Goal: Information Seeking & Learning: Learn about a topic

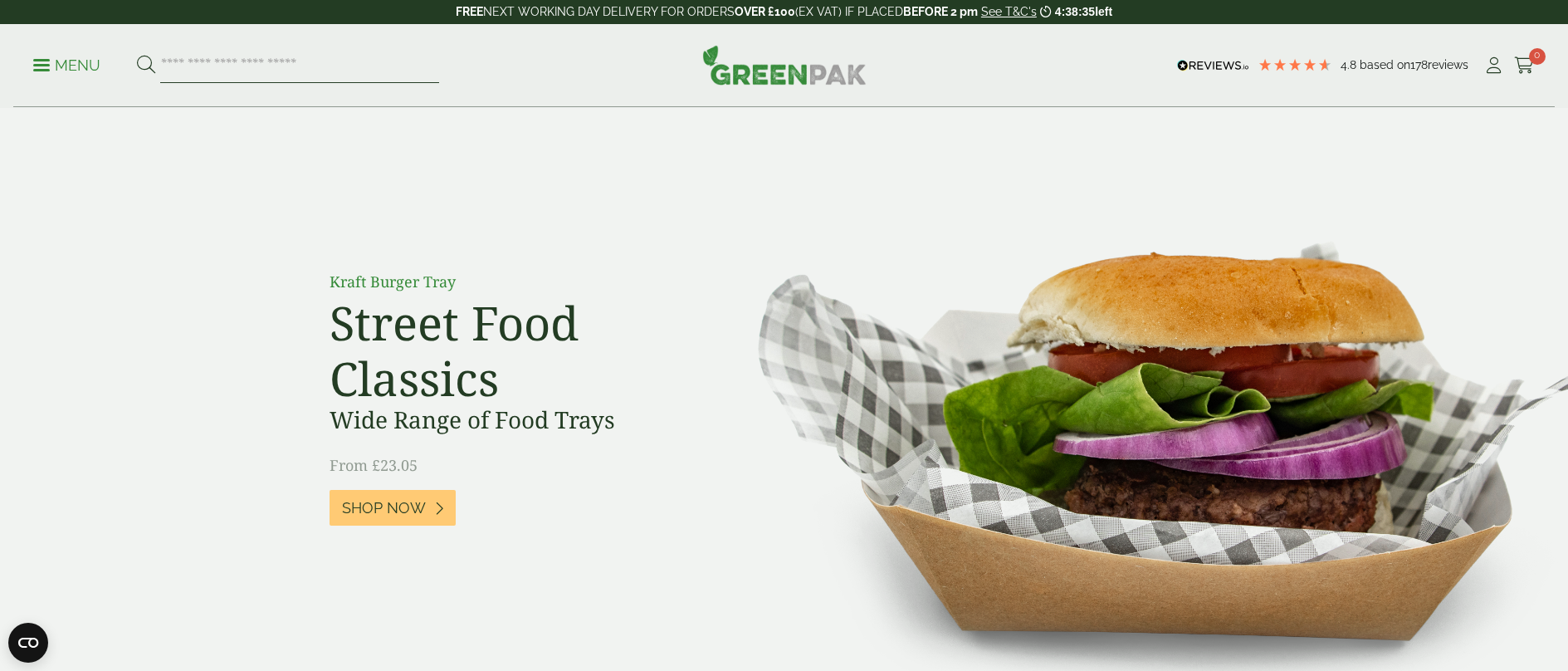
click at [209, 64] on input "search" at bounding box center [300, 66] width 279 height 35
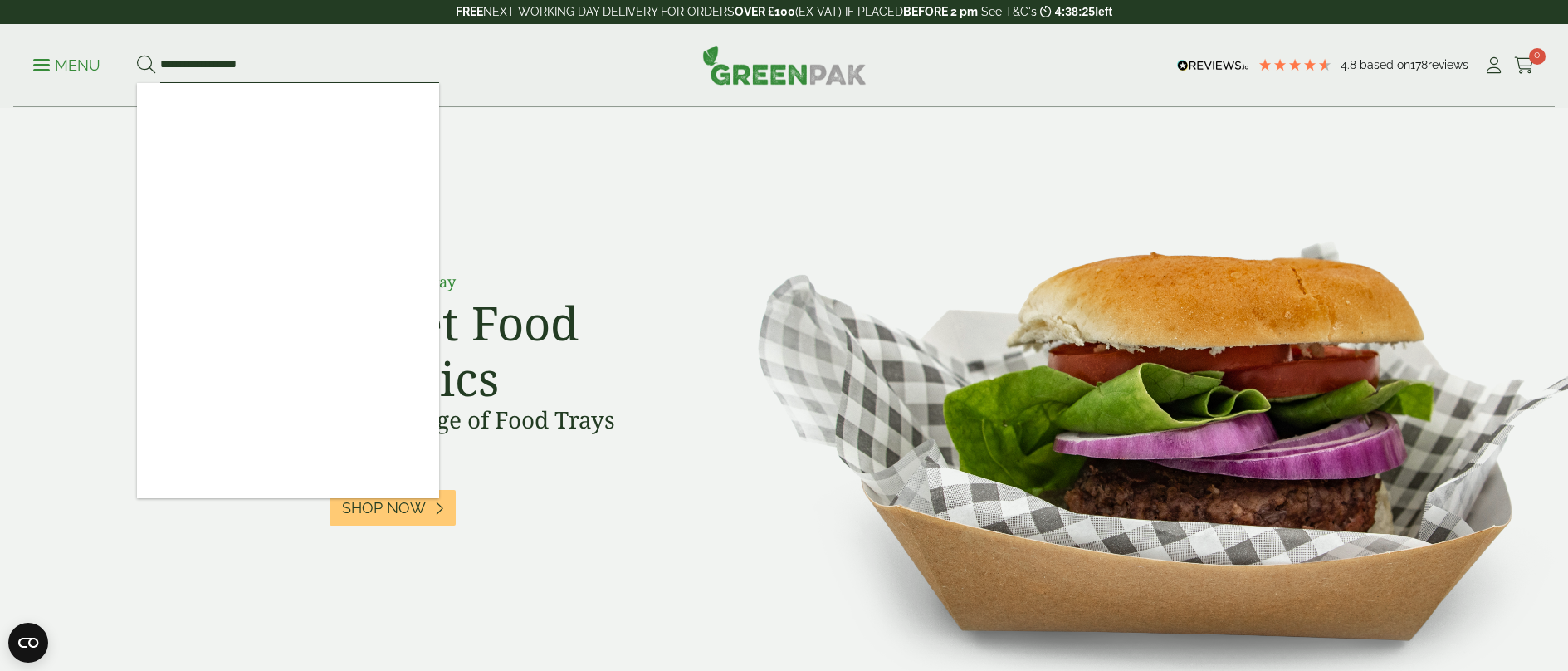
type input "**********"
click at [137, 55] on button at bounding box center [145, 66] width 18 height 22
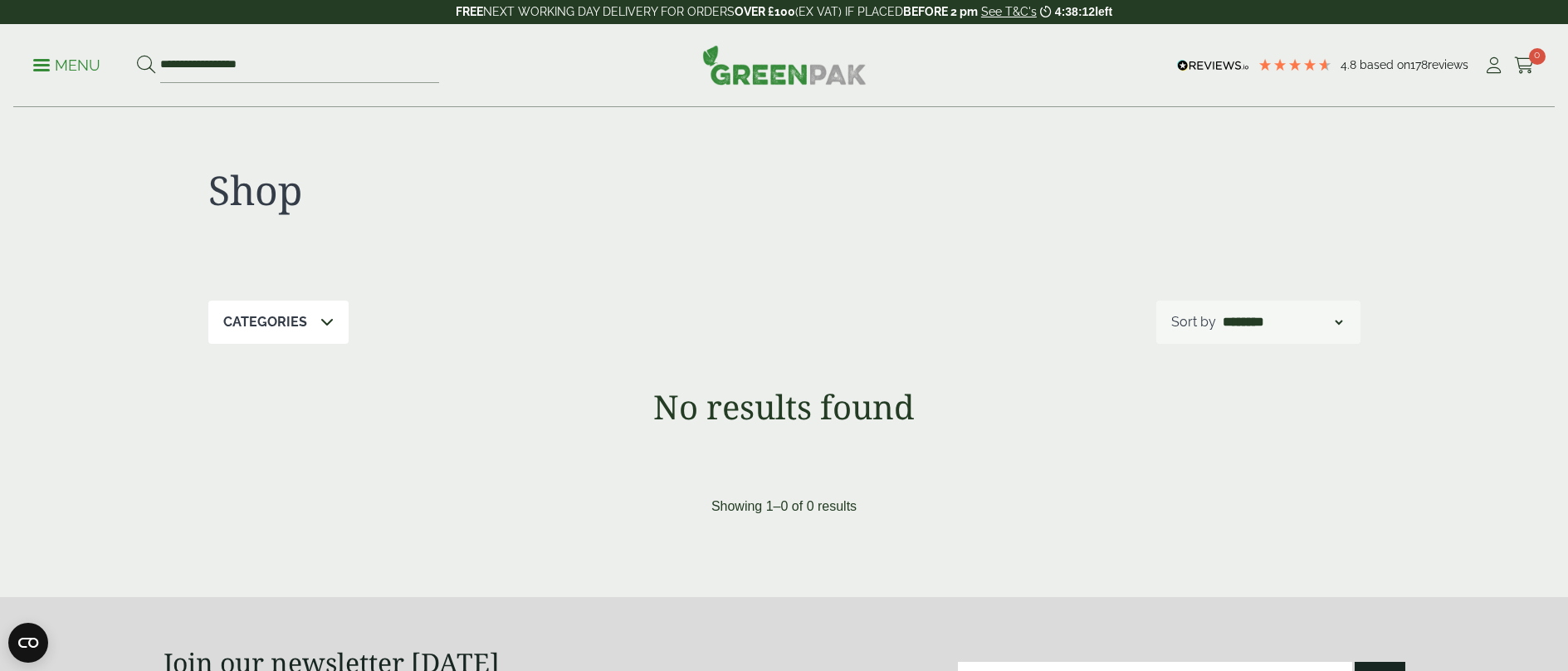
scroll to position [498, 0]
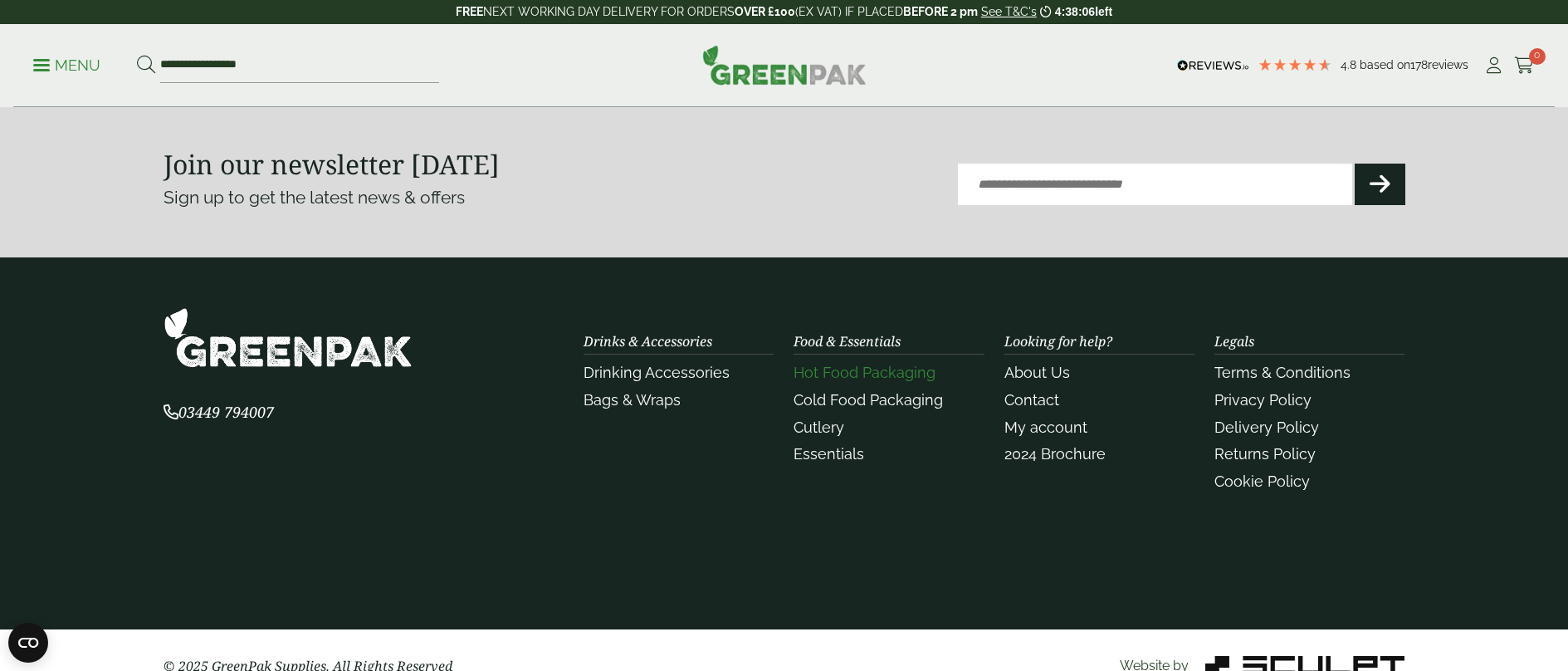
click at [820, 372] on link "Hot Food Packaging" at bounding box center [865, 372] width 142 height 18
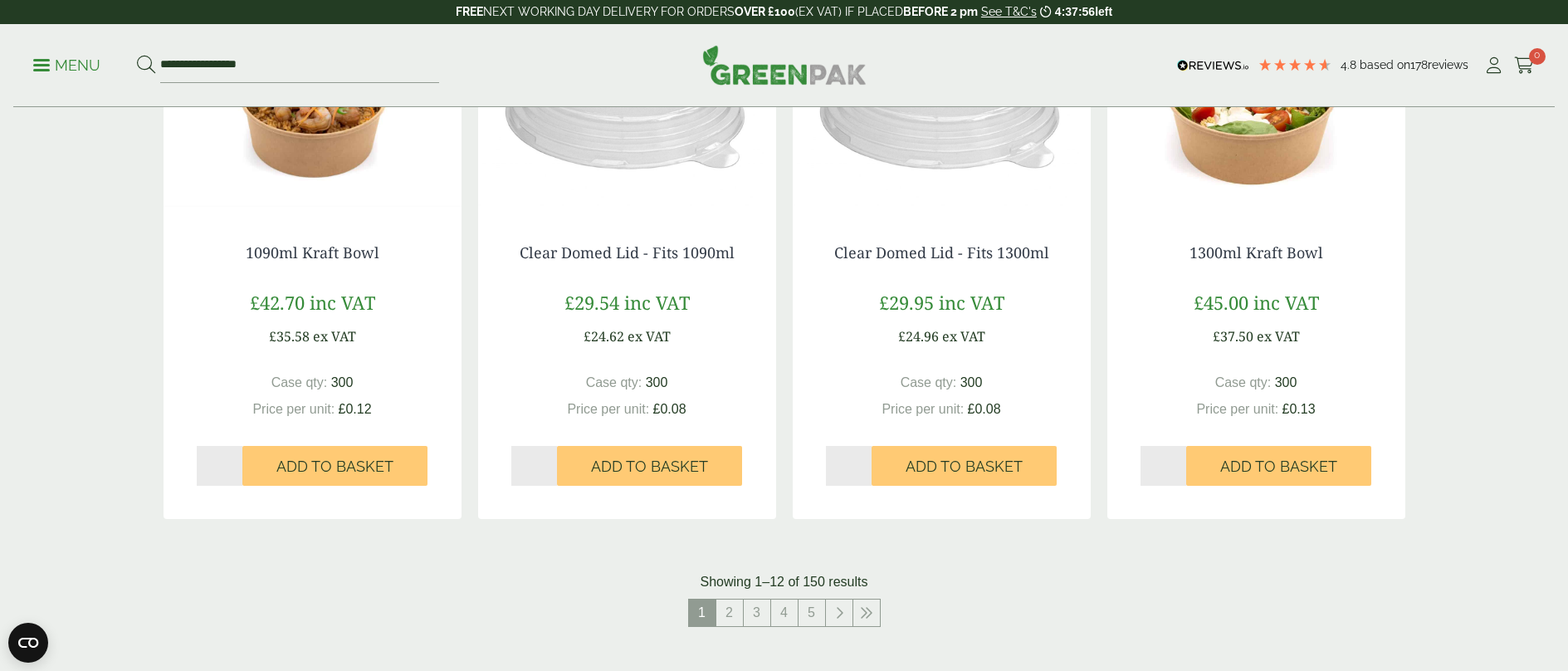
scroll to position [1826, 0]
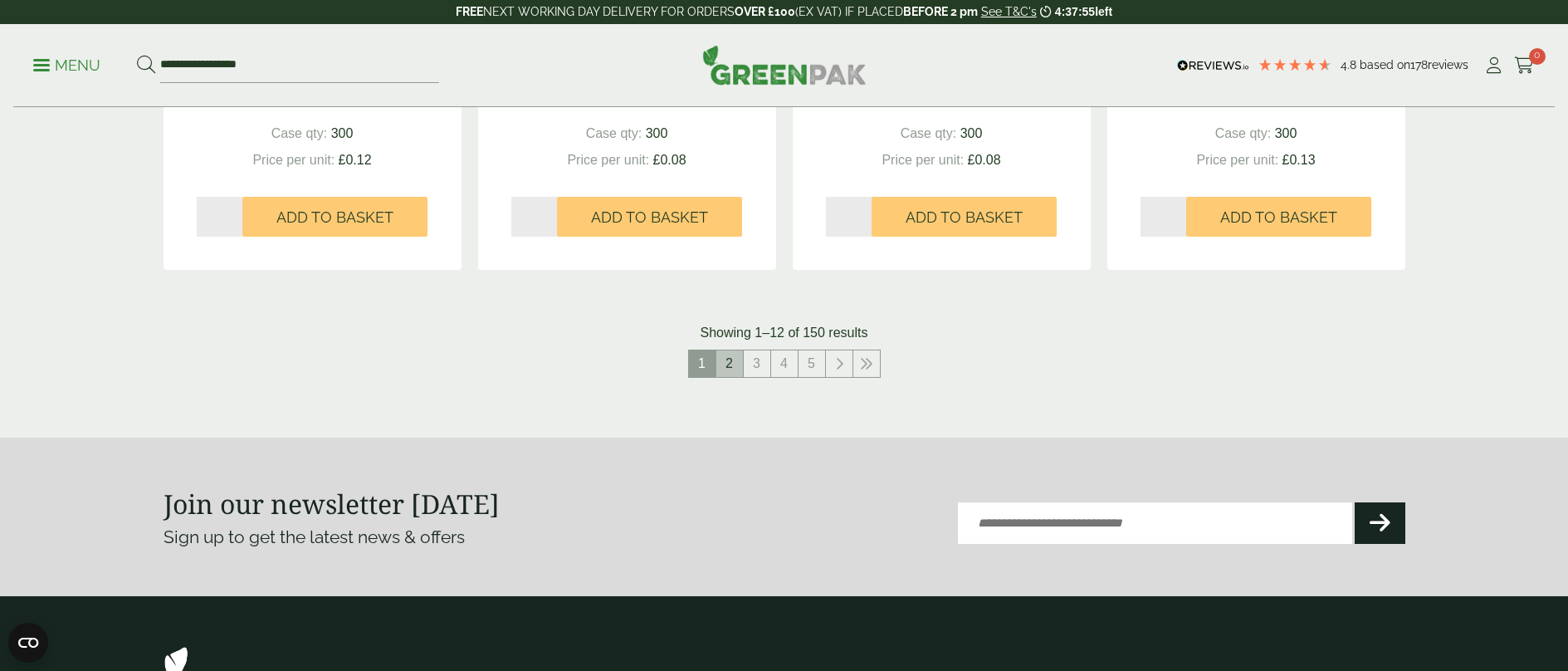
click at [726, 367] on link "2" at bounding box center [730, 364] width 26 height 26
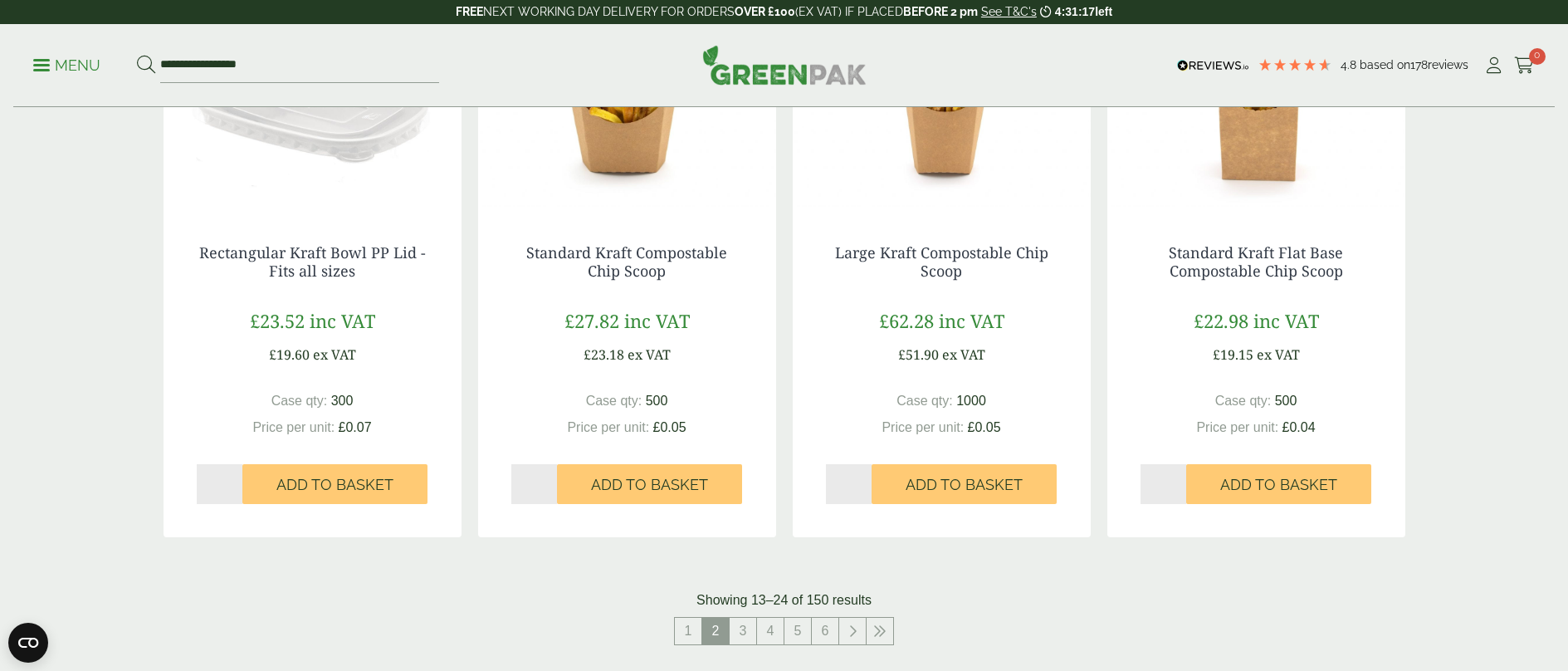
scroll to position [1494, 0]
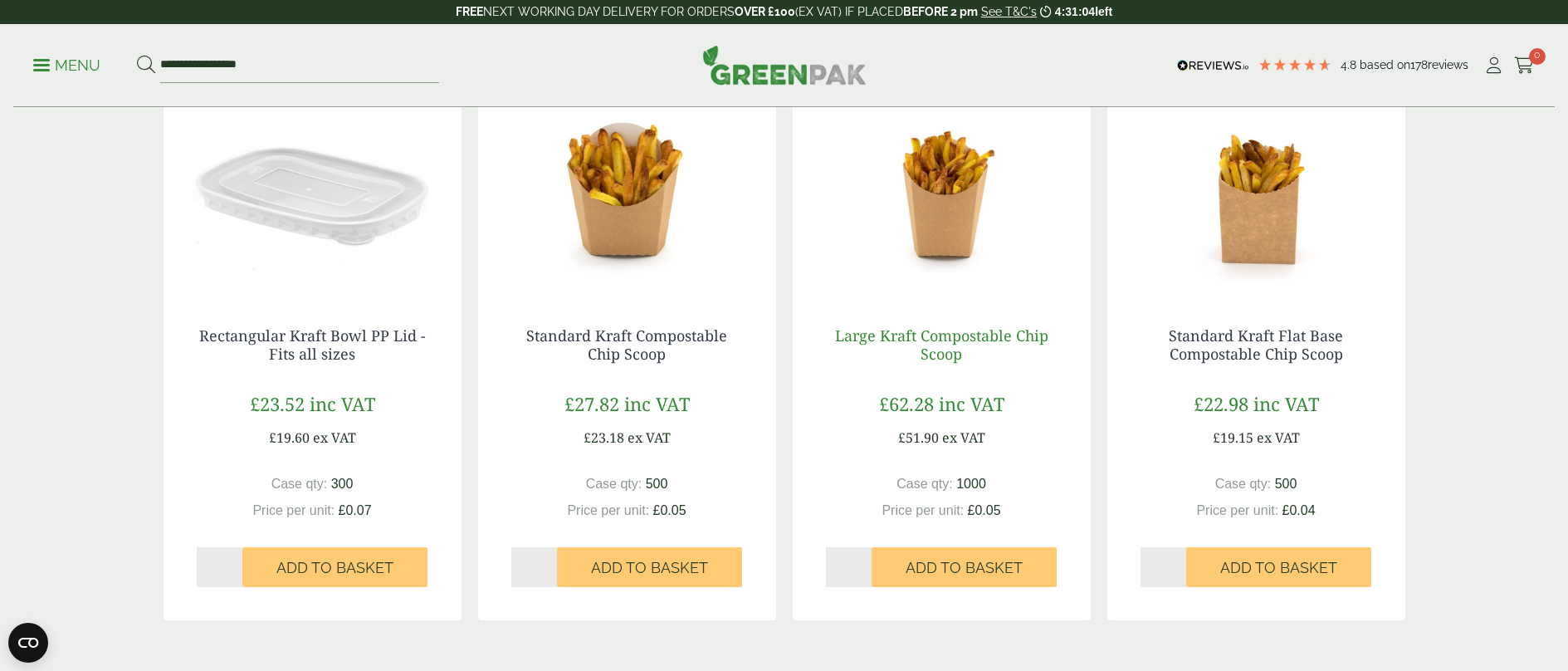
click at [941, 337] on link "Large Kraft Compostable Chip Scoop" at bounding box center [942, 344] width 214 height 39
click at [606, 335] on link "Standard Kraft Compostable Chip Scoop" at bounding box center [626, 344] width 201 height 39
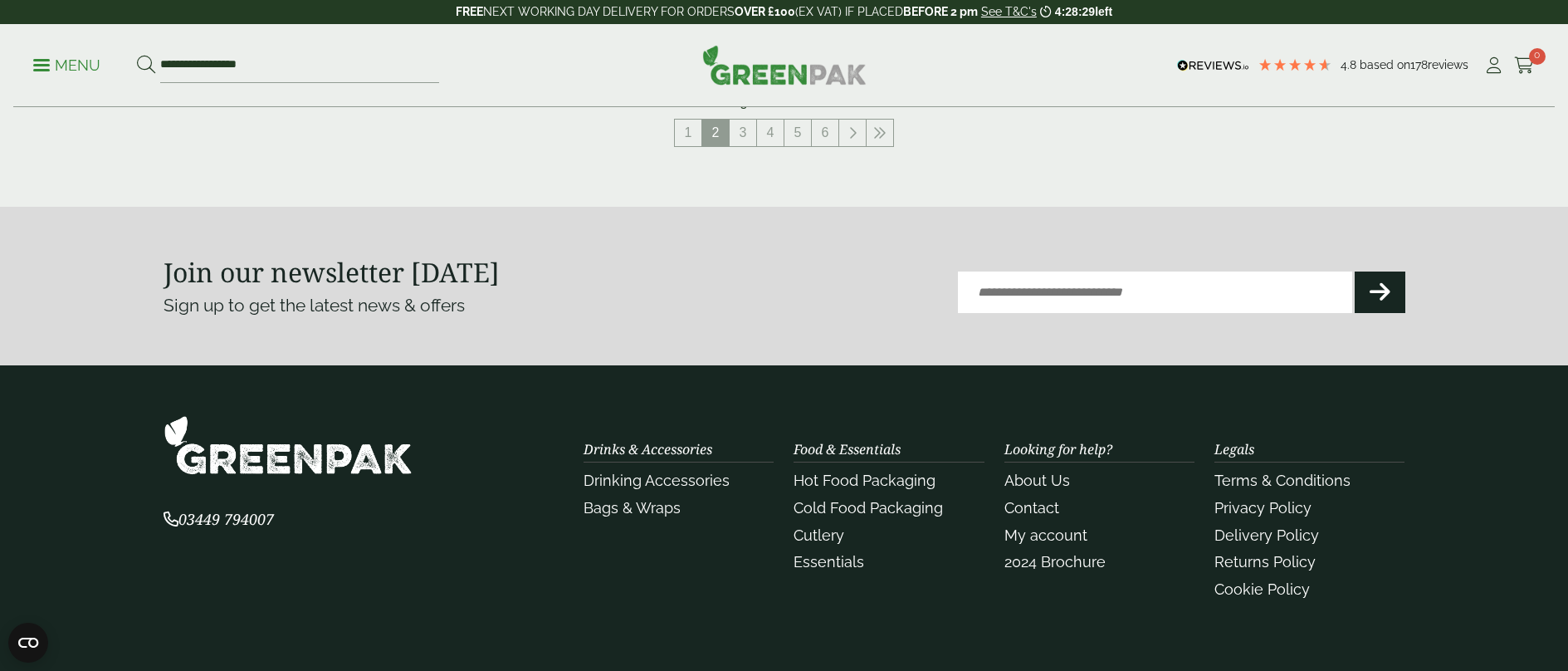
scroll to position [1660, 0]
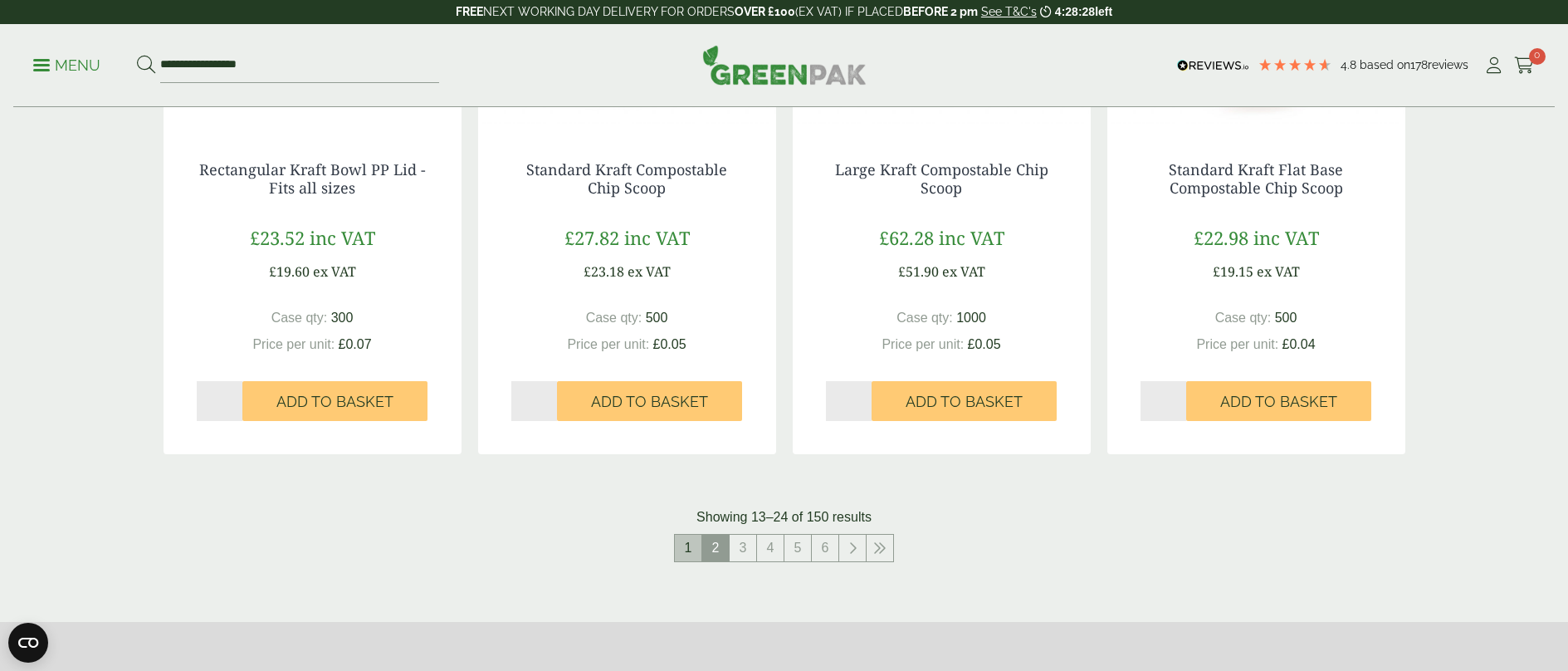
click at [687, 548] on link "1" at bounding box center [688, 547] width 26 height 26
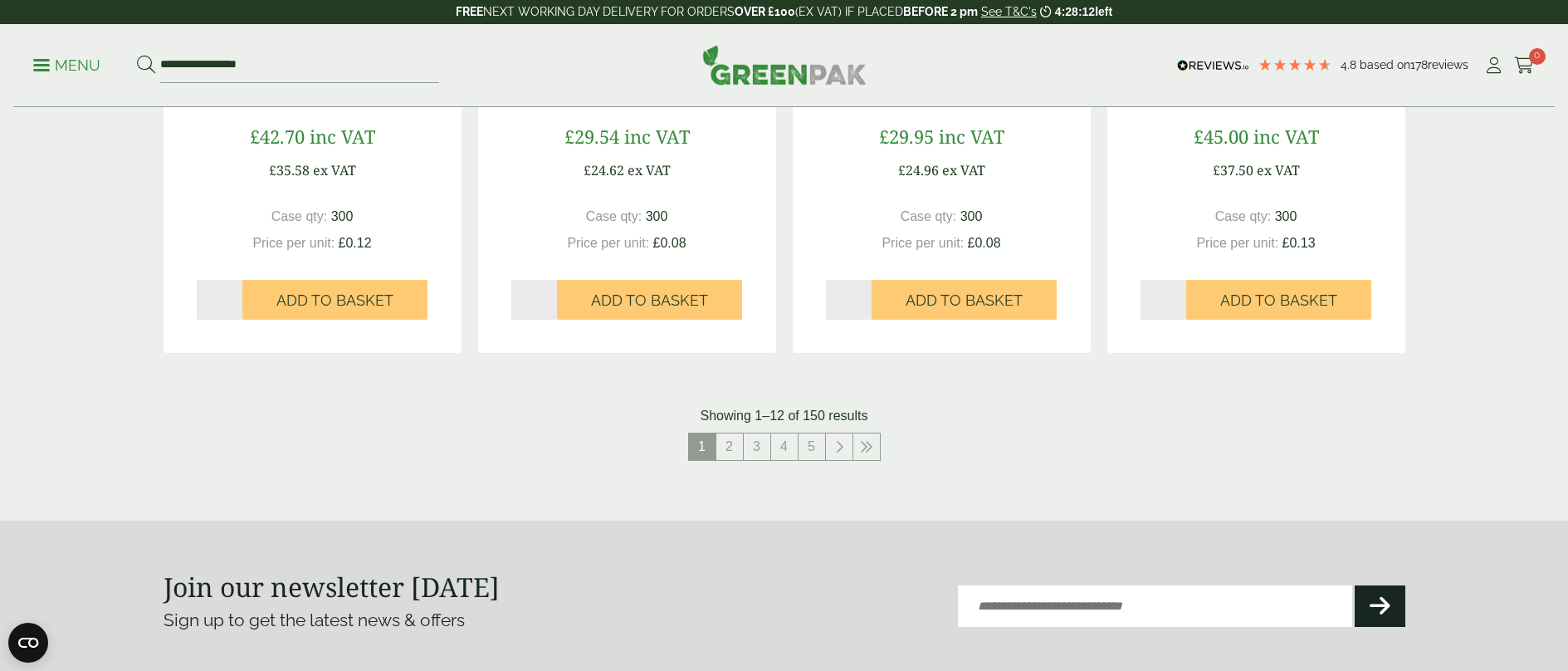
scroll to position [1992, 0]
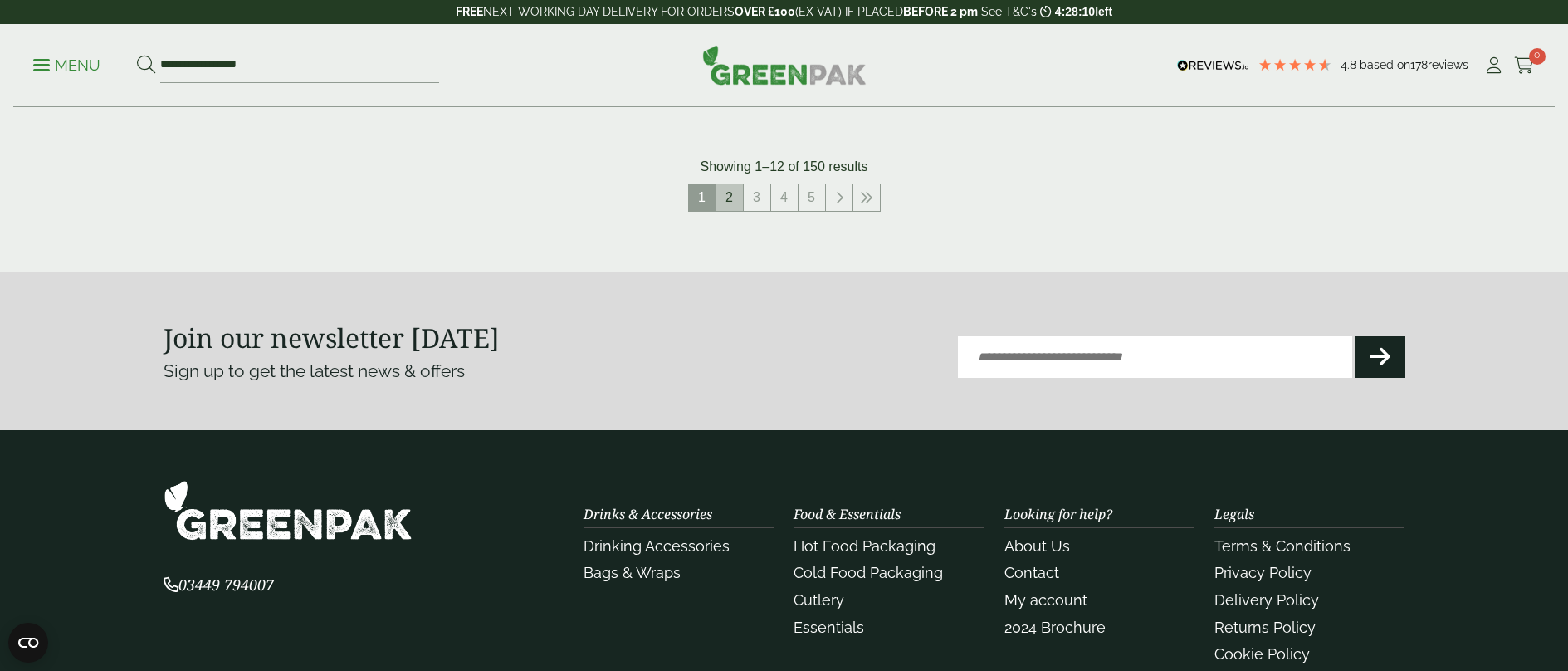
click at [729, 198] on link "2" at bounding box center [730, 197] width 26 height 26
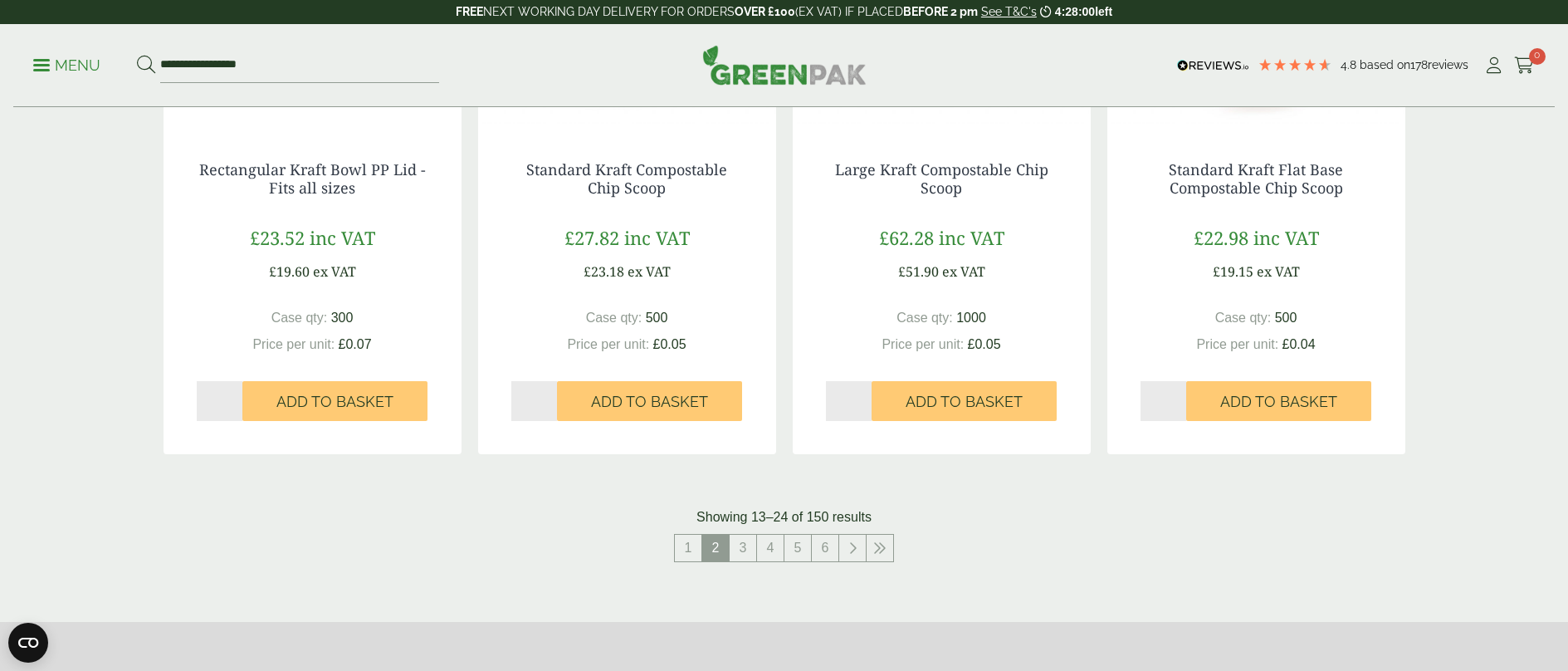
scroll to position [1992, 0]
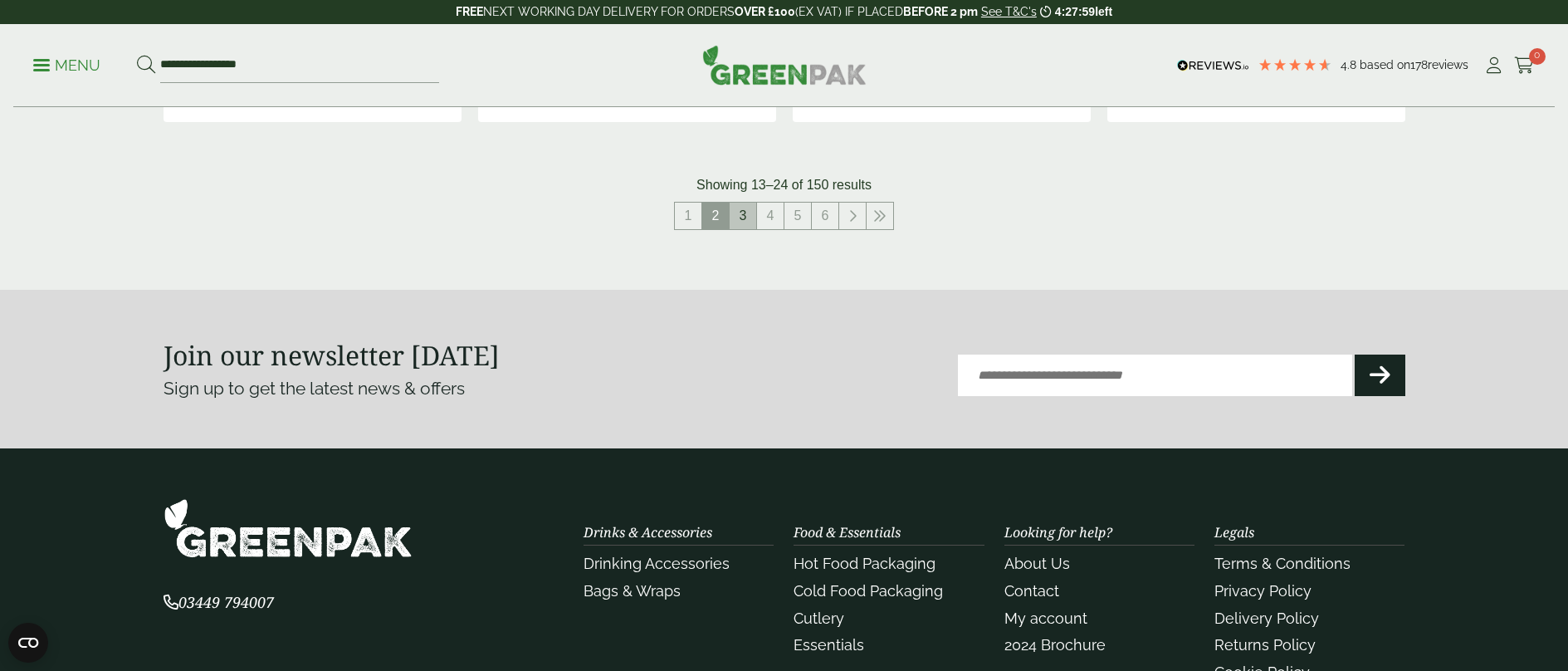
click at [738, 217] on link "3" at bounding box center [743, 215] width 26 height 26
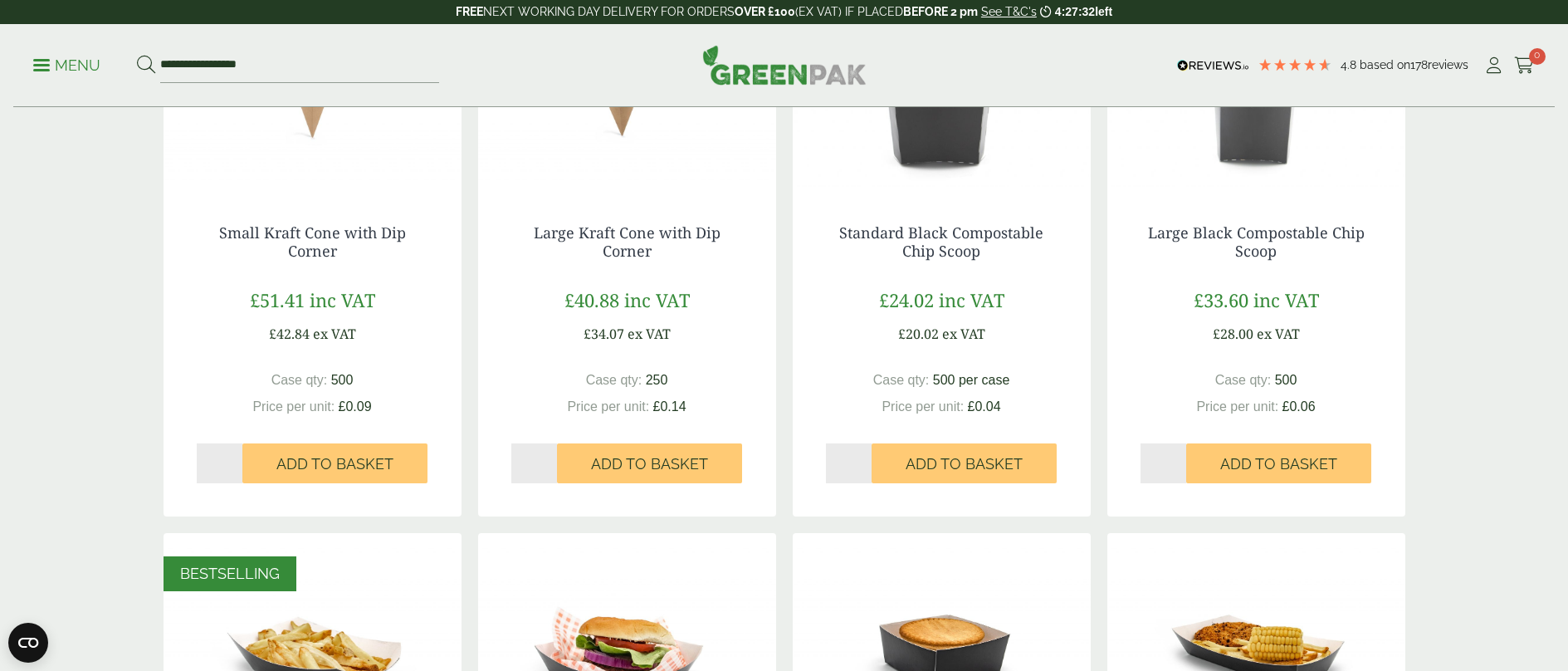
scroll to position [415, 0]
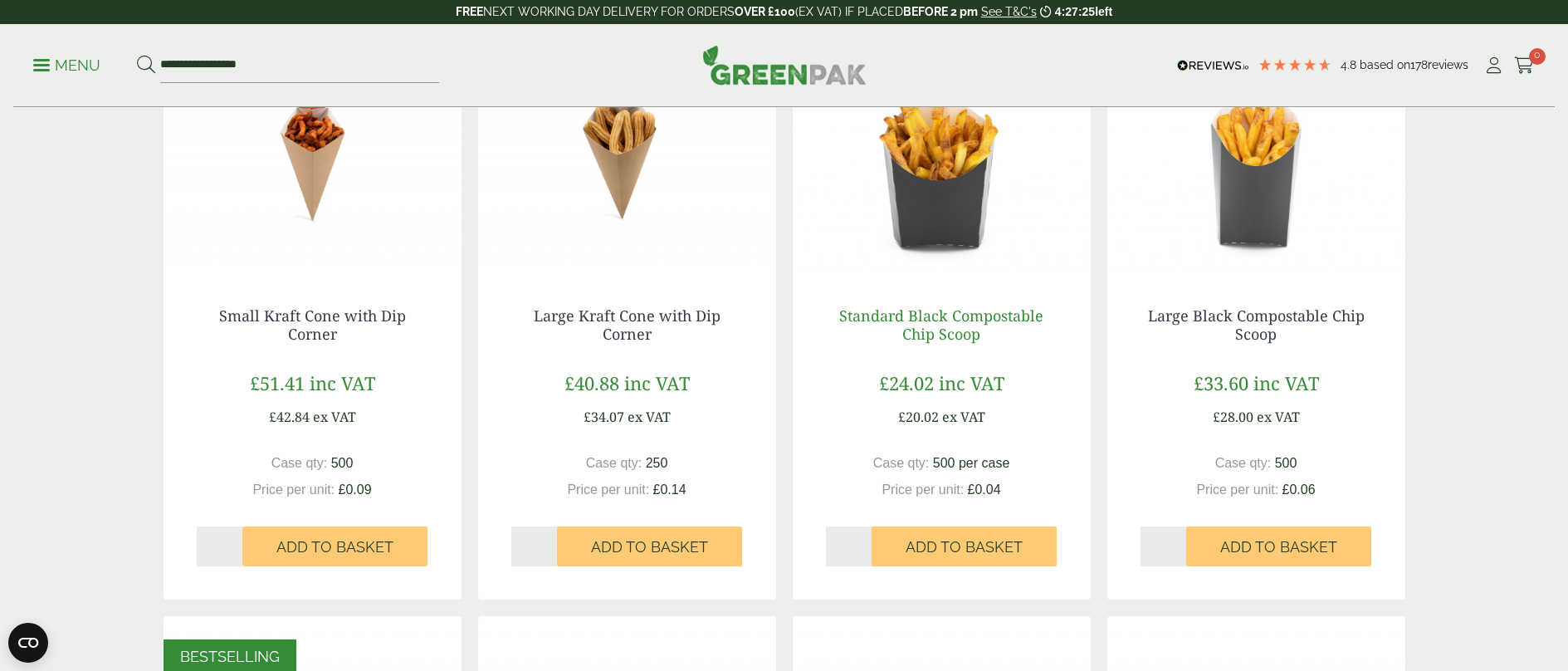
click at [933, 315] on link "Standard Black Compostable Chip Scoop" at bounding box center [941, 325] width 204 height 39
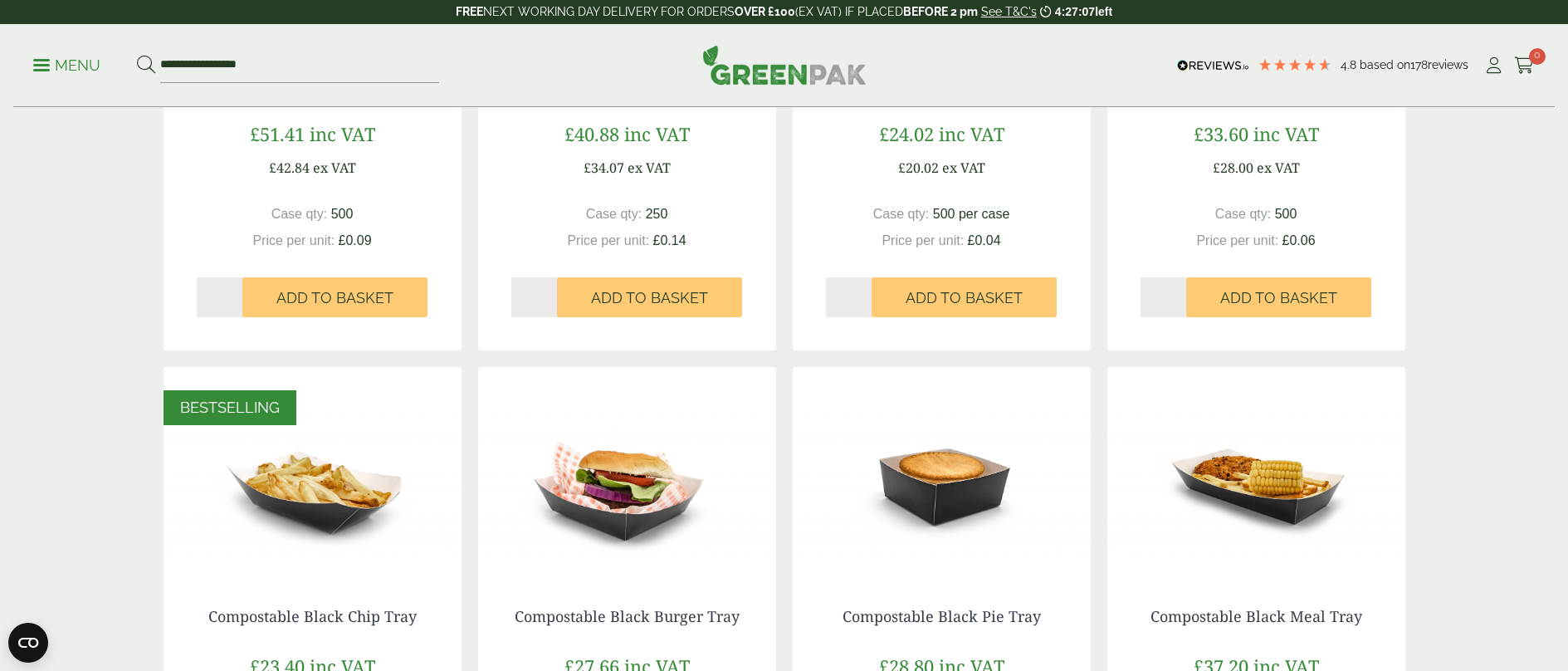
scroll to position [830, 0]
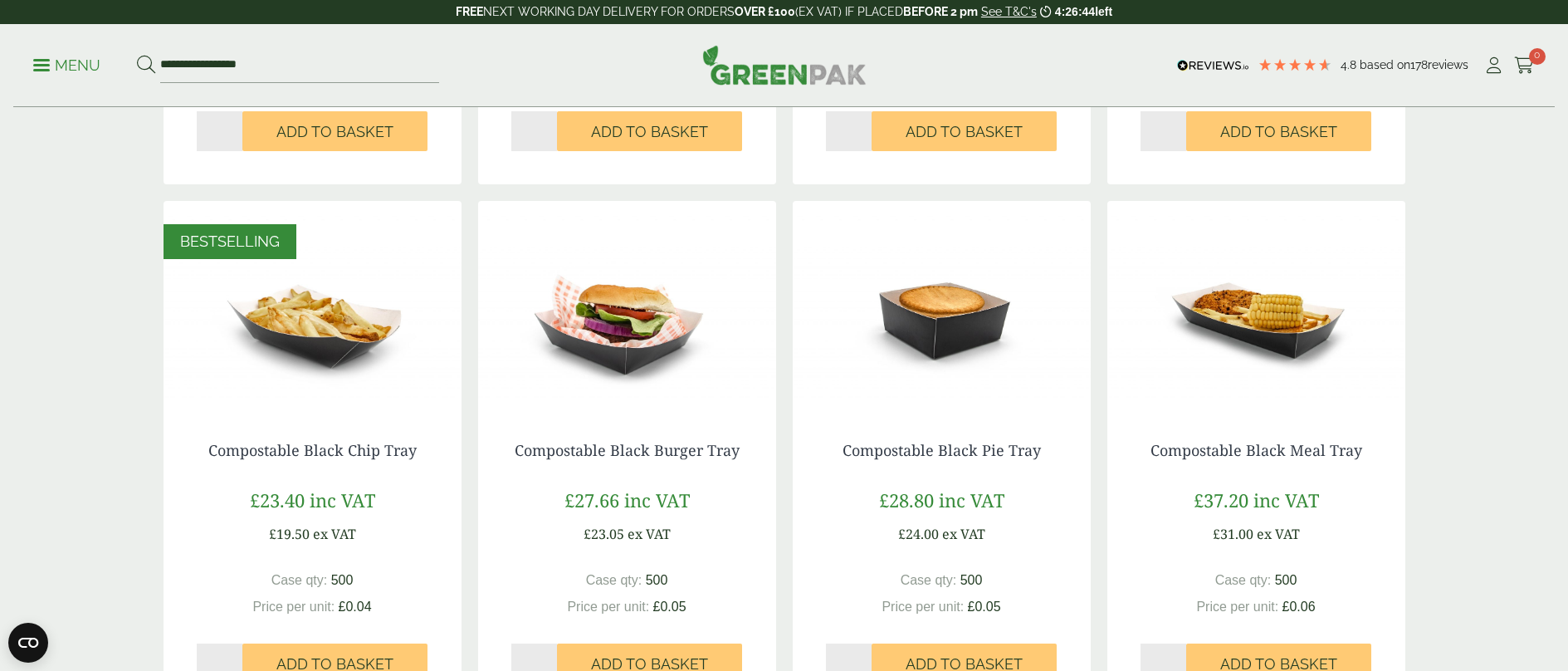
click at [1227, 317] on img at bounding box center [1256, 304] width 298 height 208
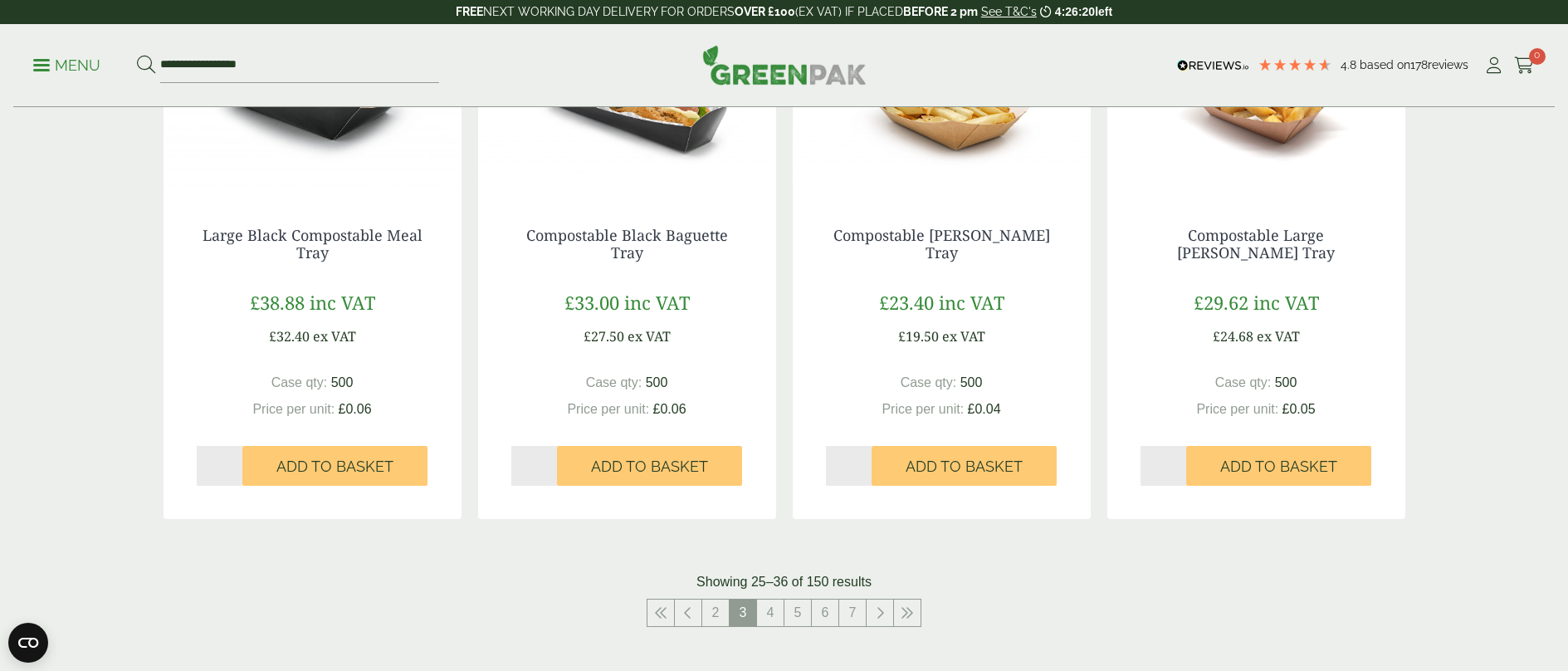
scroll to position [1826, 0]
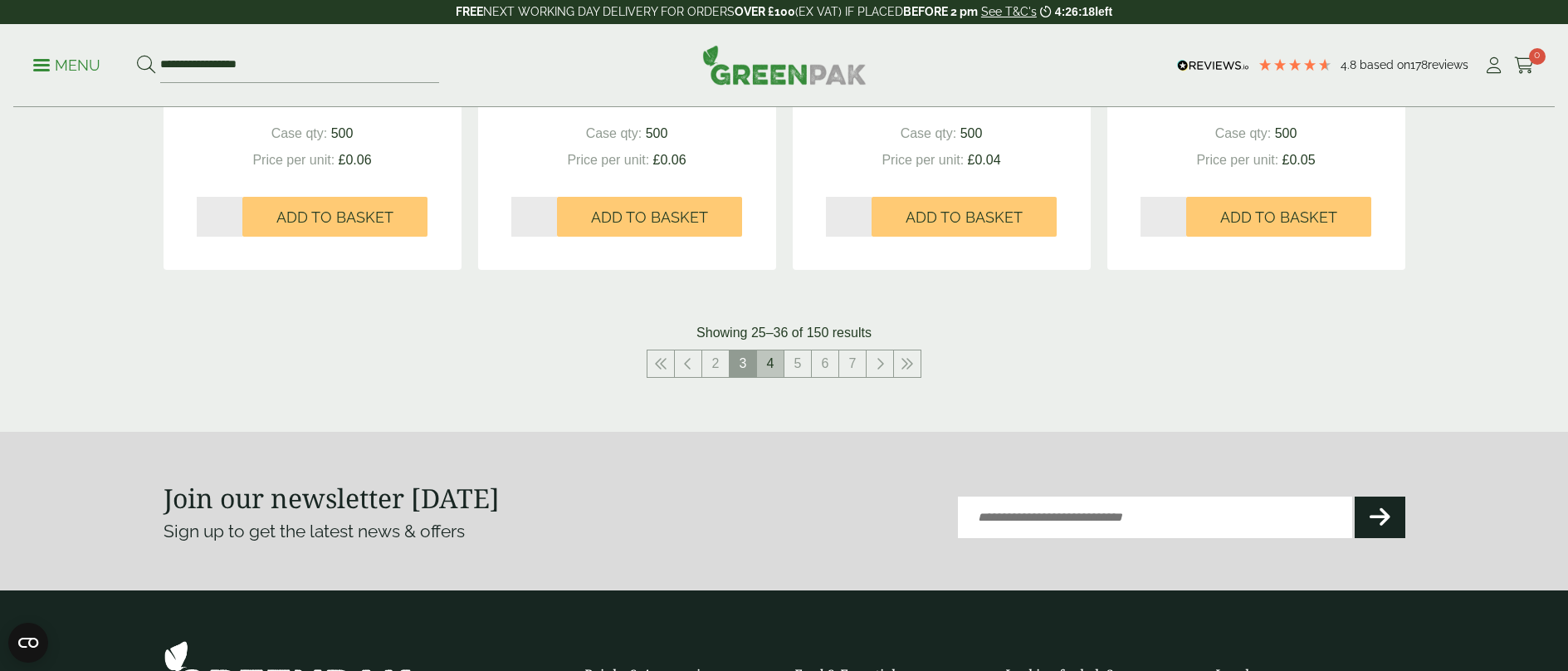
click at [767, 357] on link "4" at bounding box center [770, 364] width 26 height 26
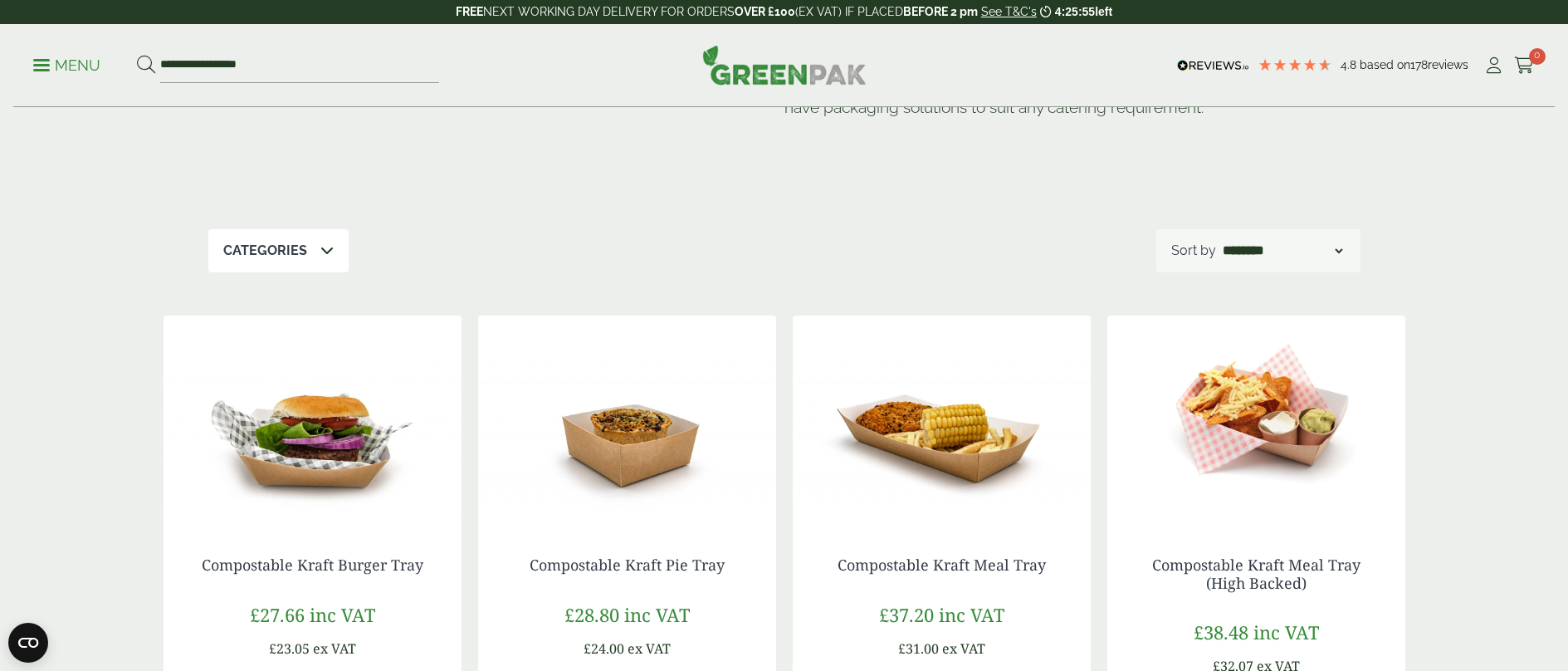
scroll to position [332, 0]
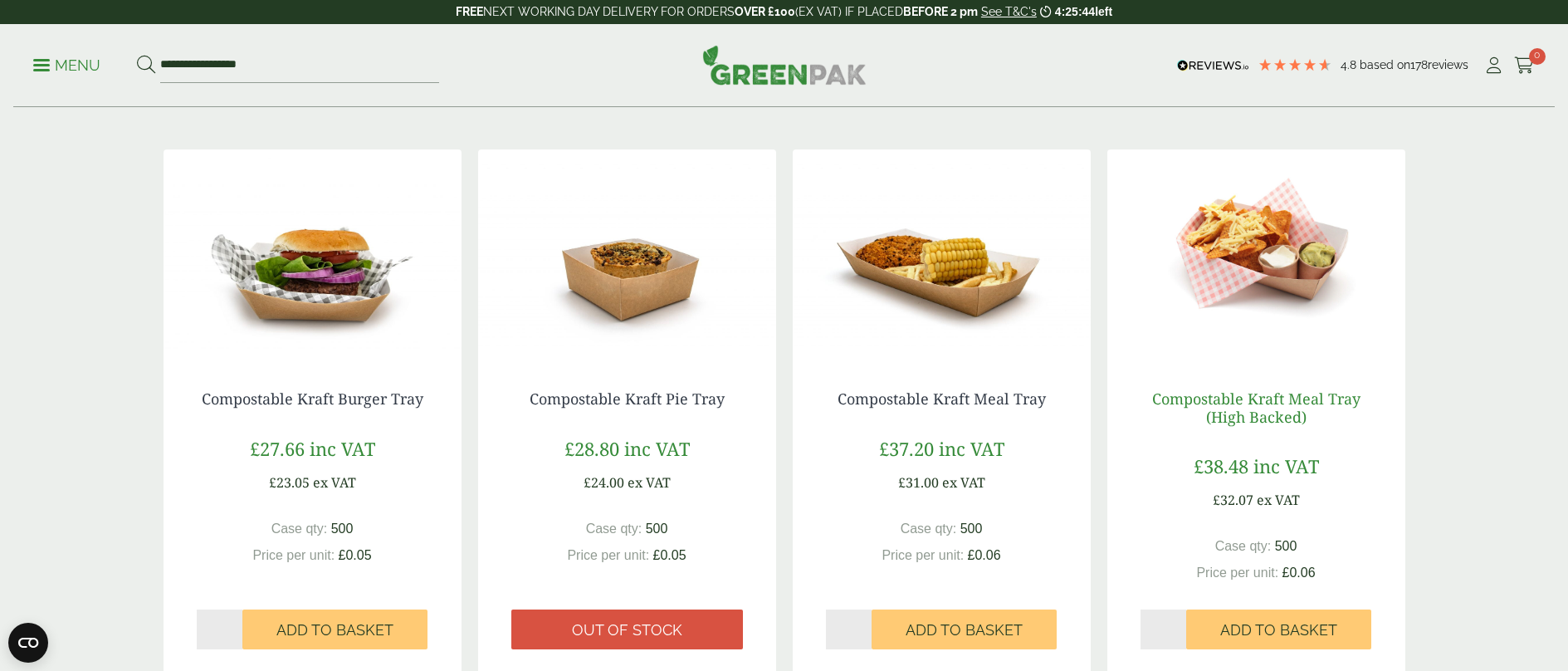
click at [1254, 399] on link "Compostable Kraft Meal Tray (High Backed)" at bounding box center [1256, 408] width 208 height 39
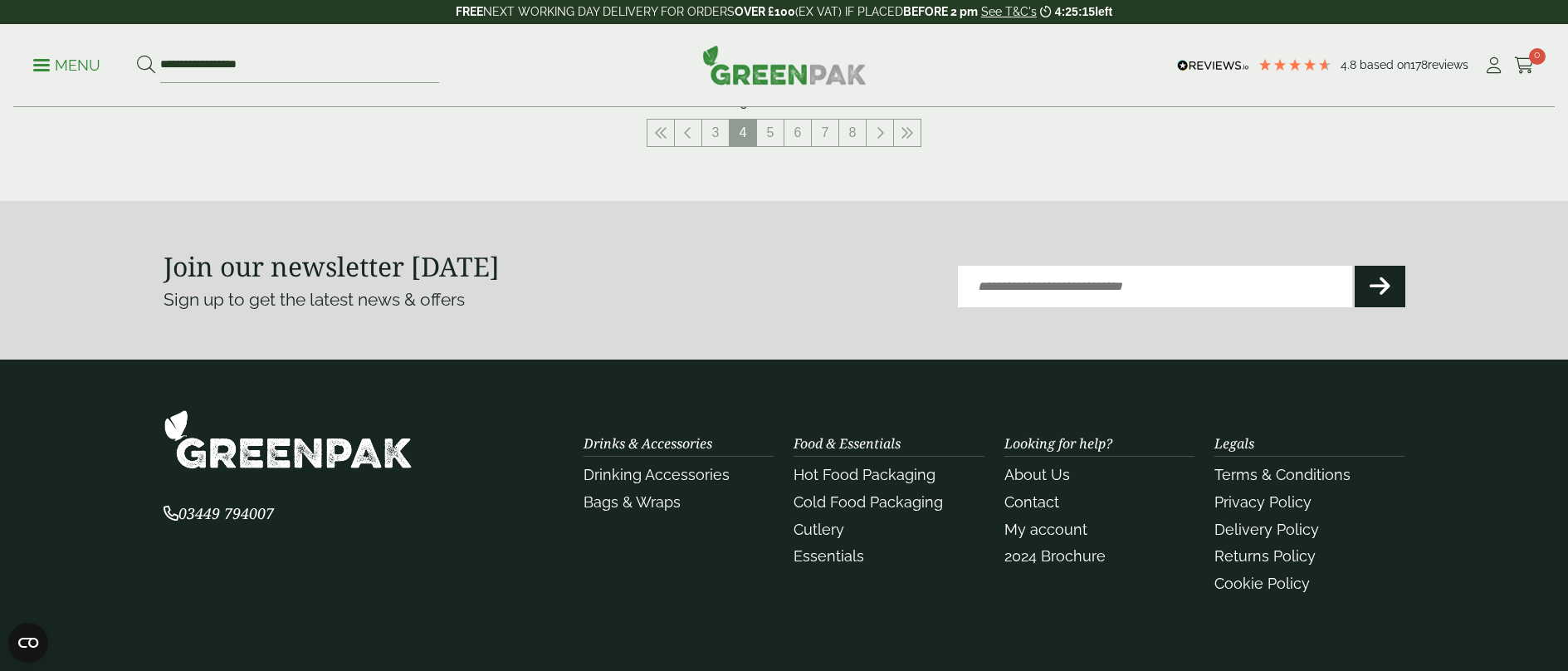
scroll to position [1743, 0]
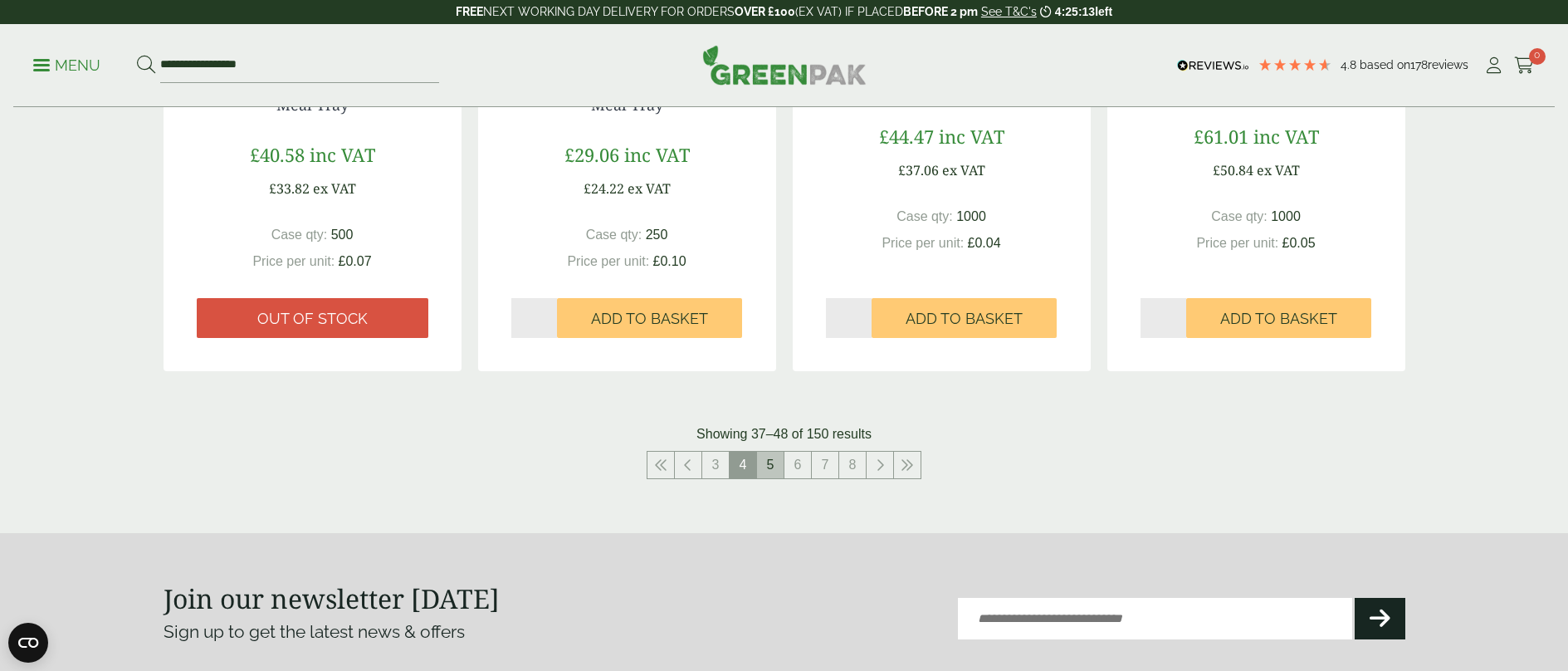
click at [767, 466] on link "5" at bounding box center [770, 465] width 26 height 26
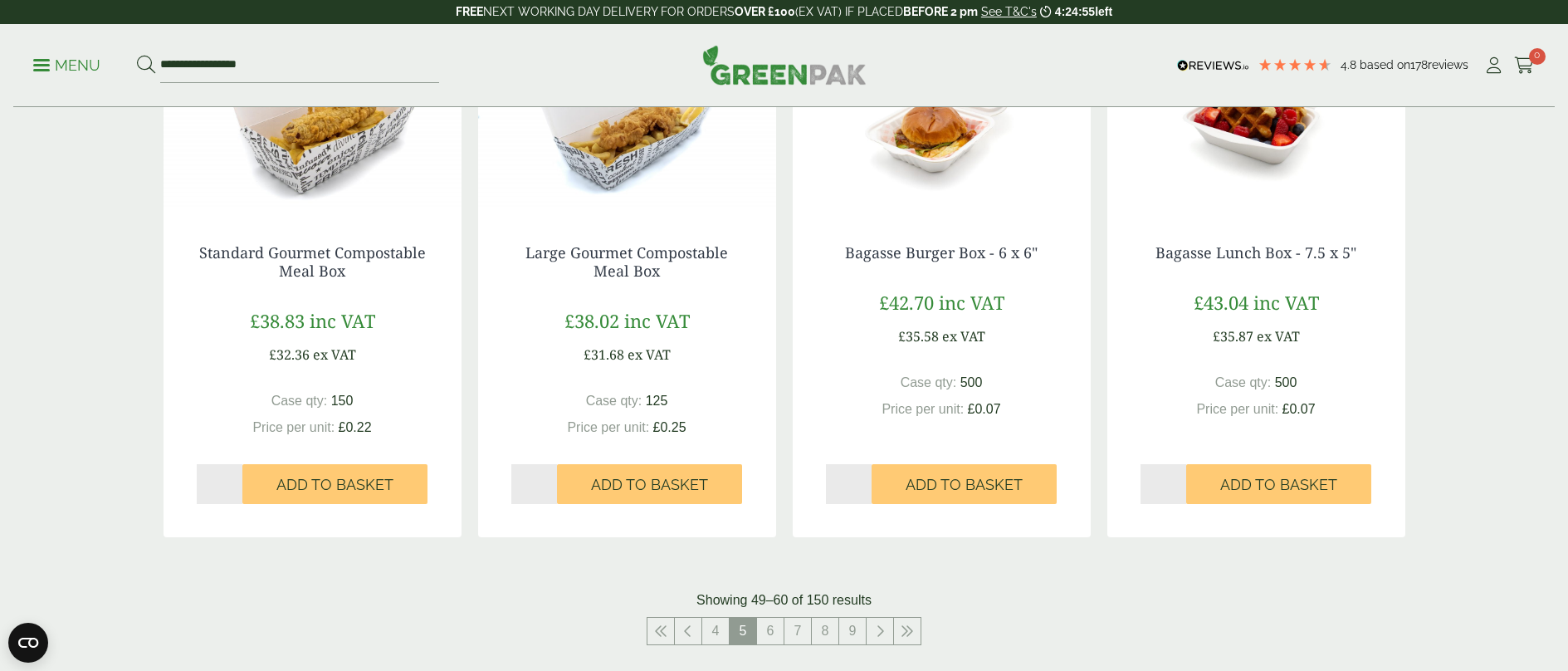
scroll to position [1826, 0]
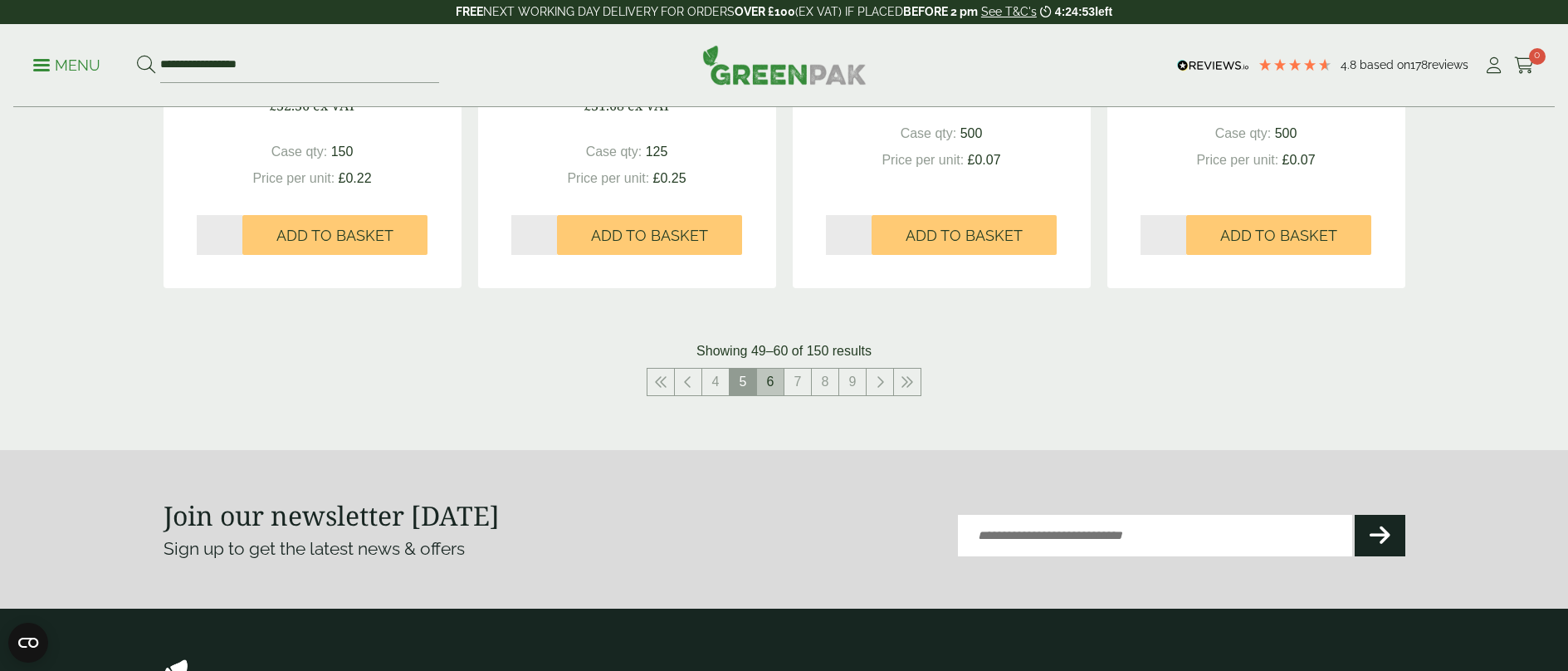
click at [773, 381] on link "6" at bounding box center [770, 382] width 26 height 26
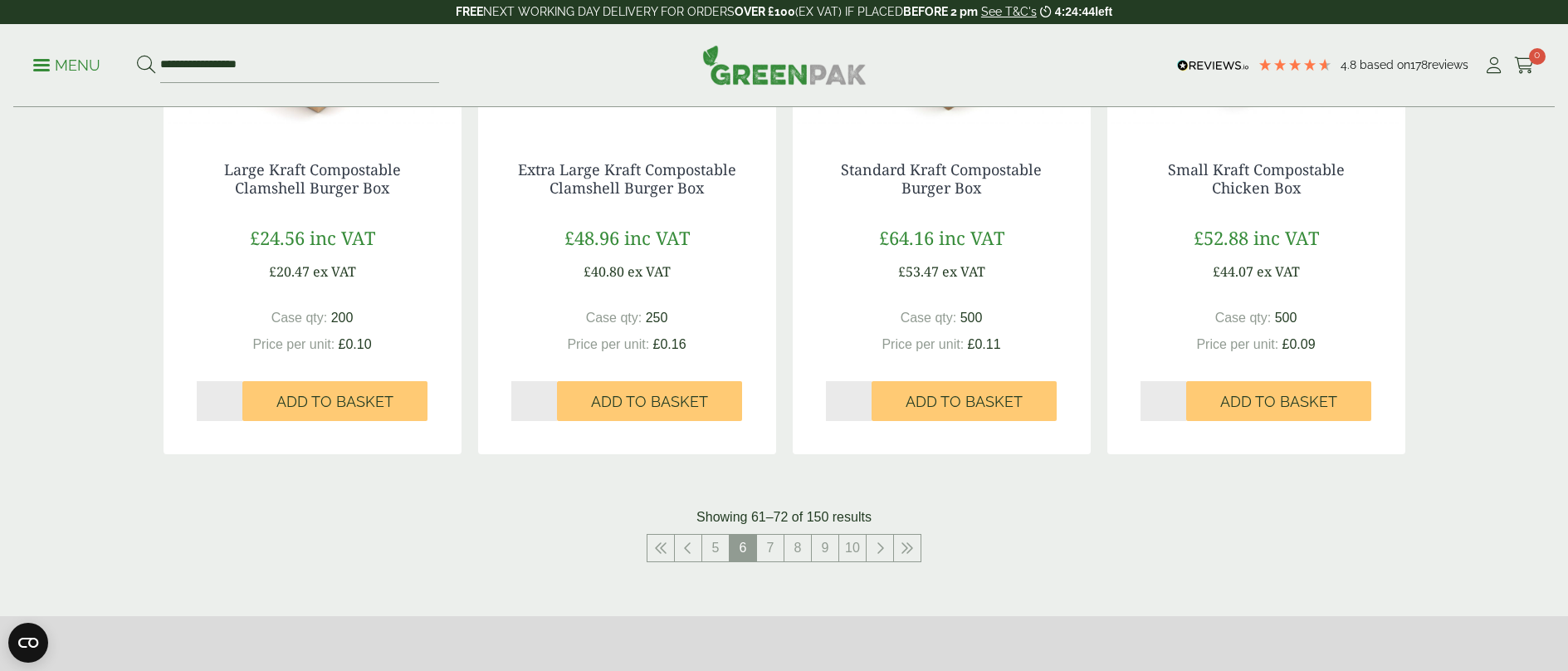
scroll to position [1910, 0]
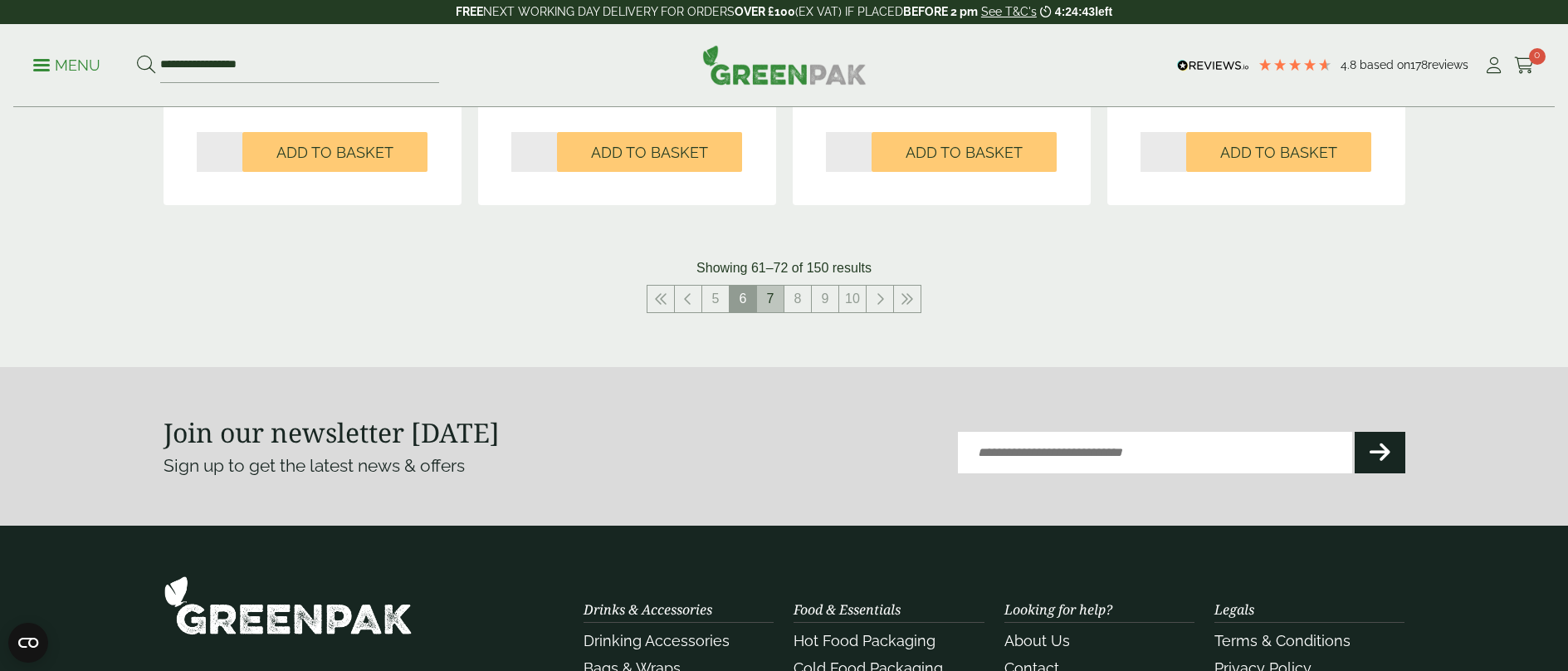
click at [766, 297] on link "7" at bounding box center [770, 299] width 26 height 26
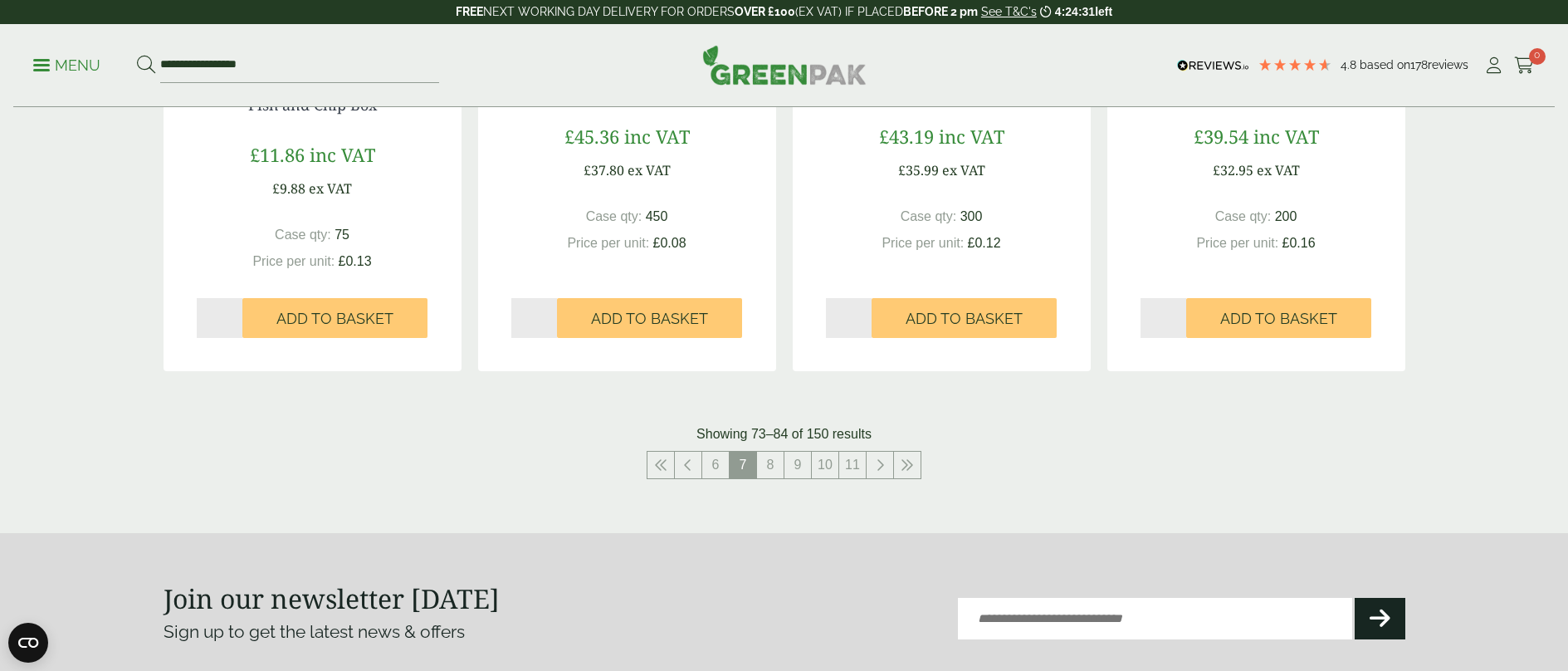
scroll to position [1992, 0]
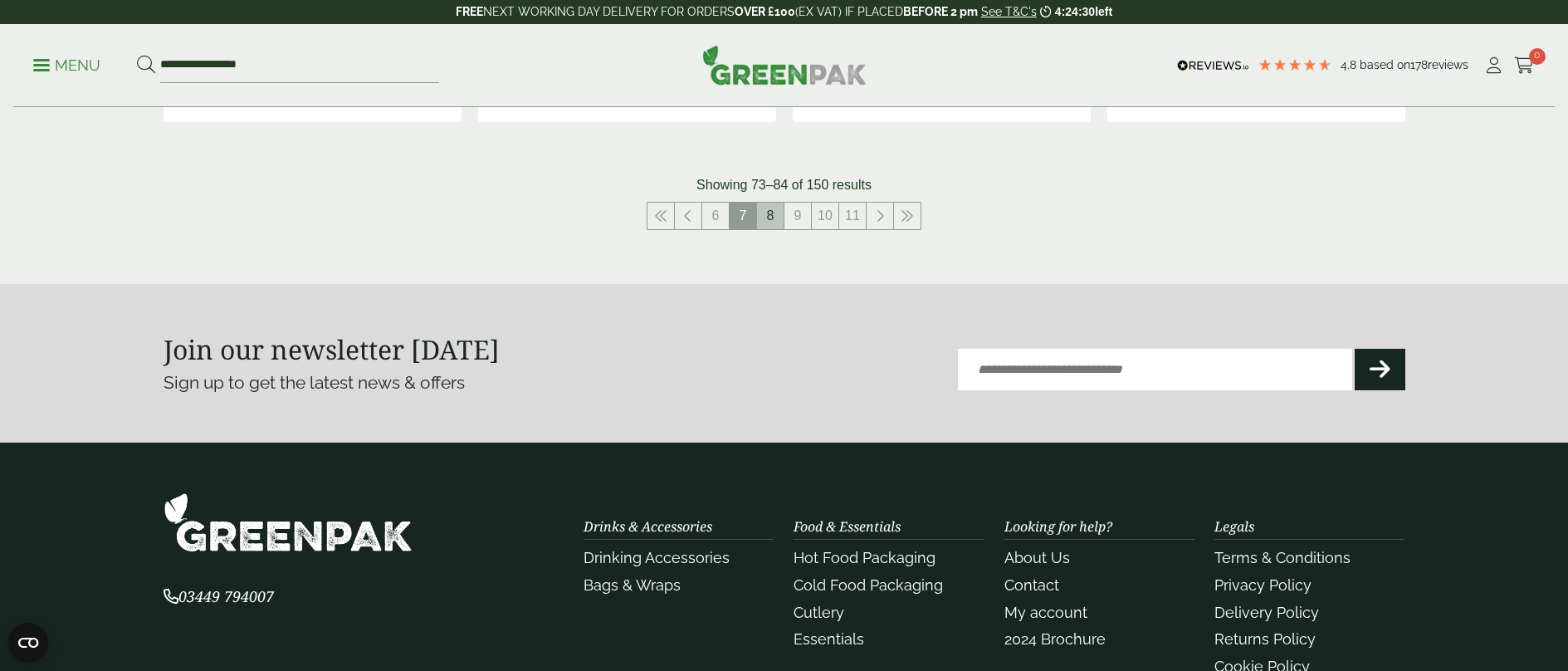
click at [775, 215] on link "8" at bounding box center [770, 215] width 26 height 26
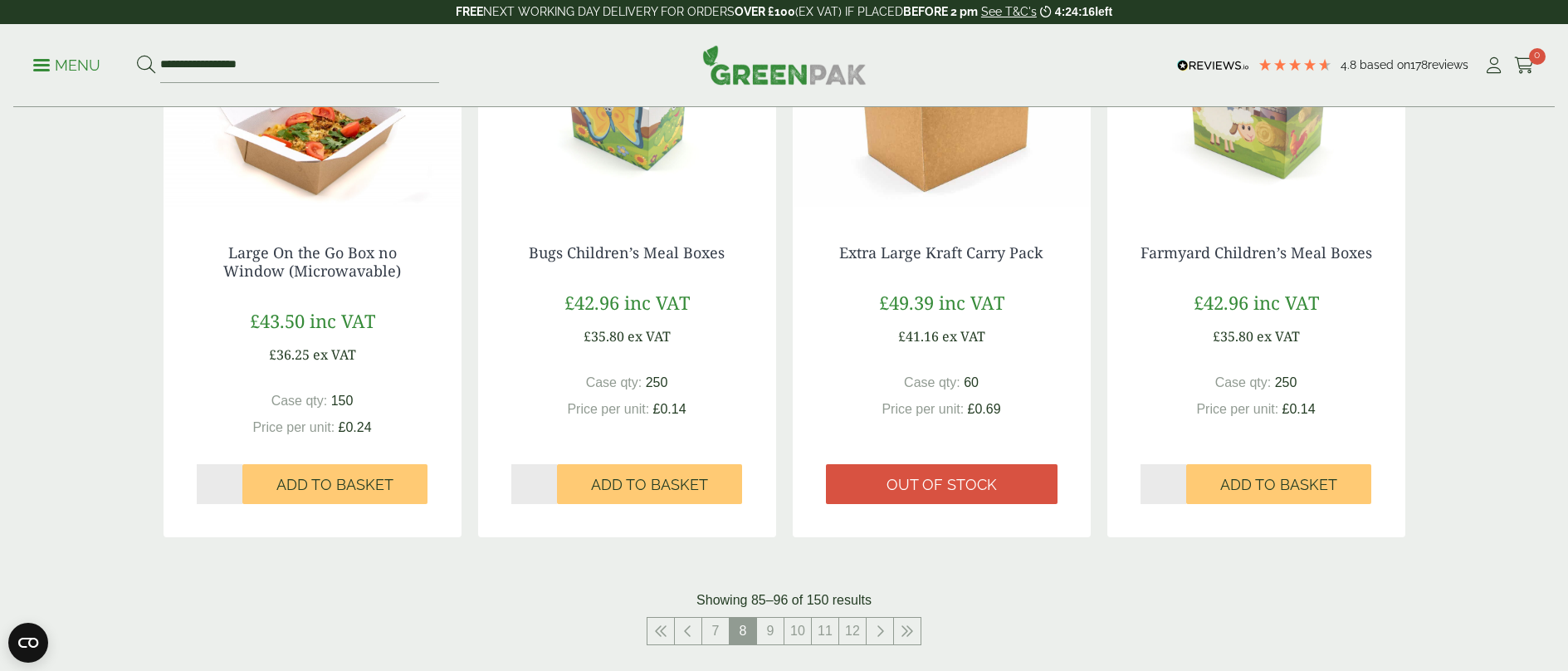
scroll to position [1743, 0]
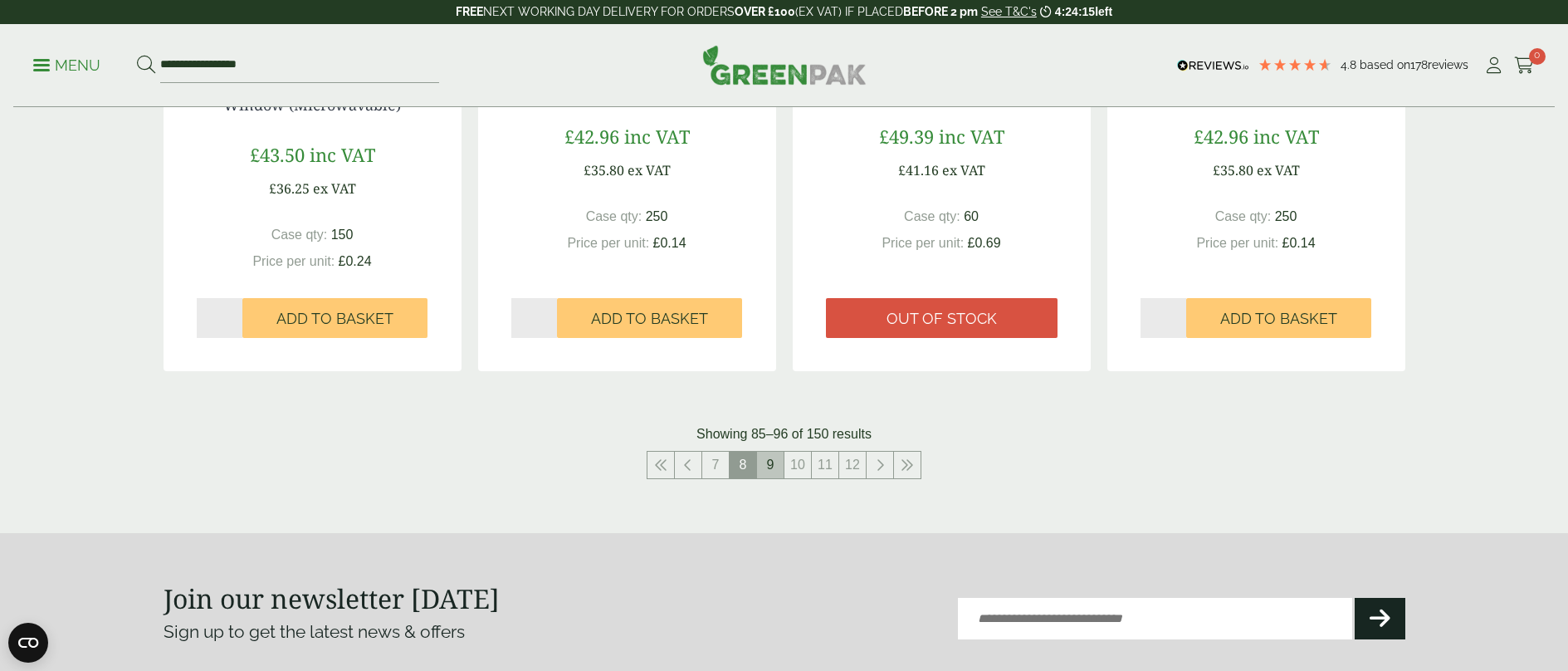
click at [773, 461] on link "9" at bounding box center [770, 465] width 26 height 26
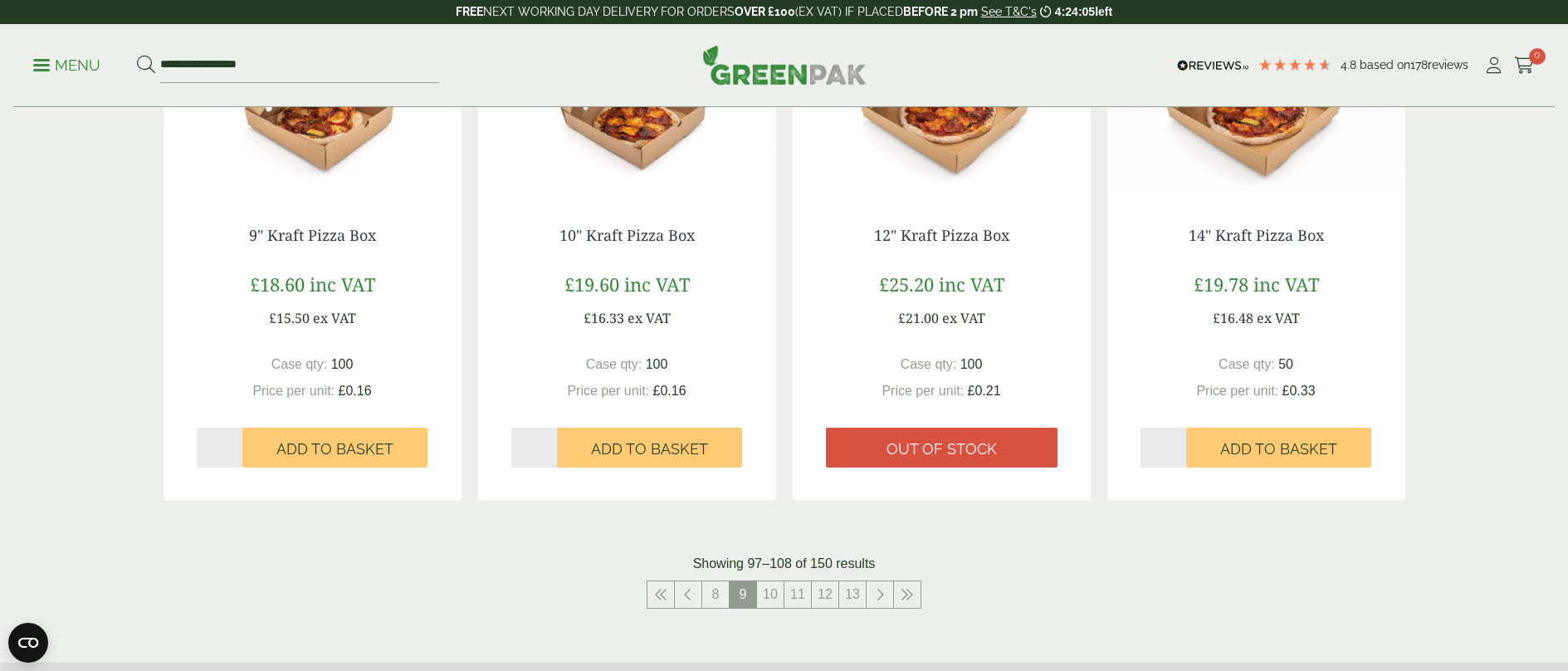
scroll to position [1826, 0]
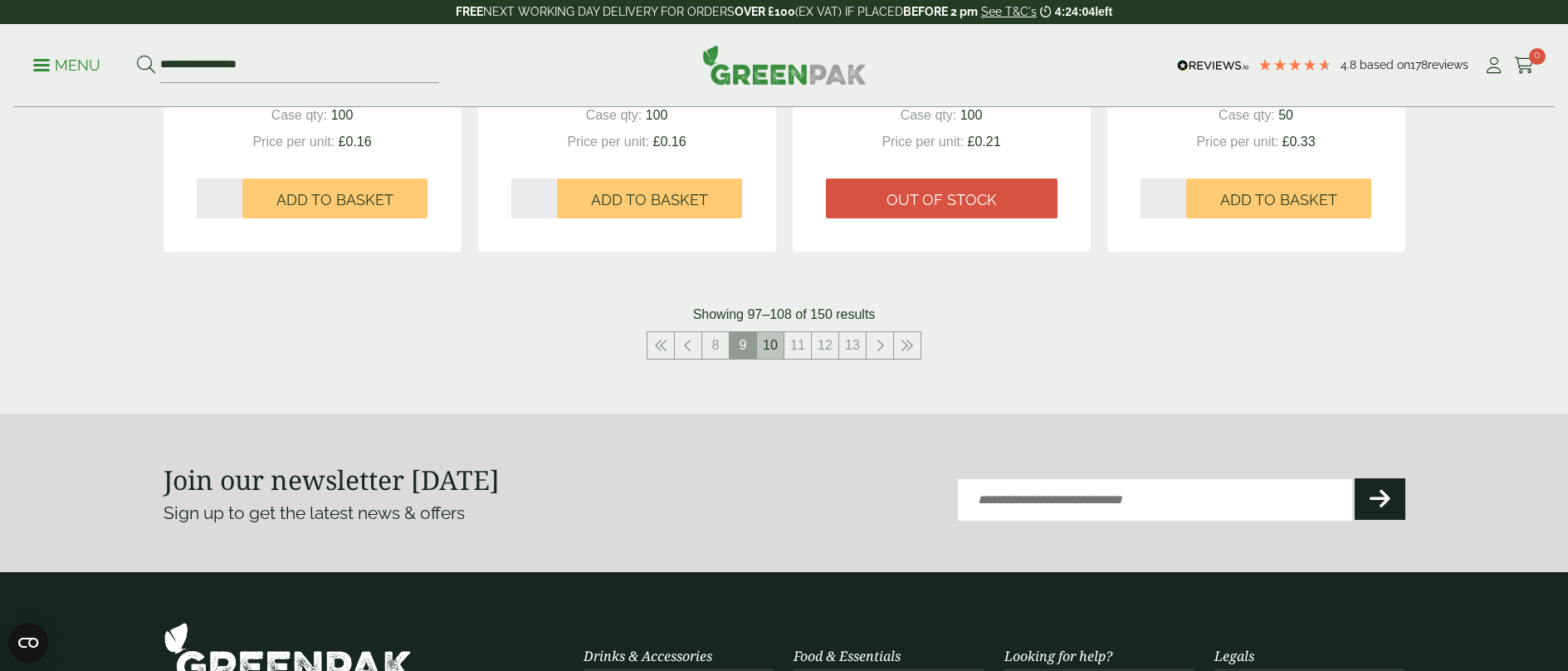
click at [770, 350] on link "10" at bounding box center [770, 345] width 26 height 26
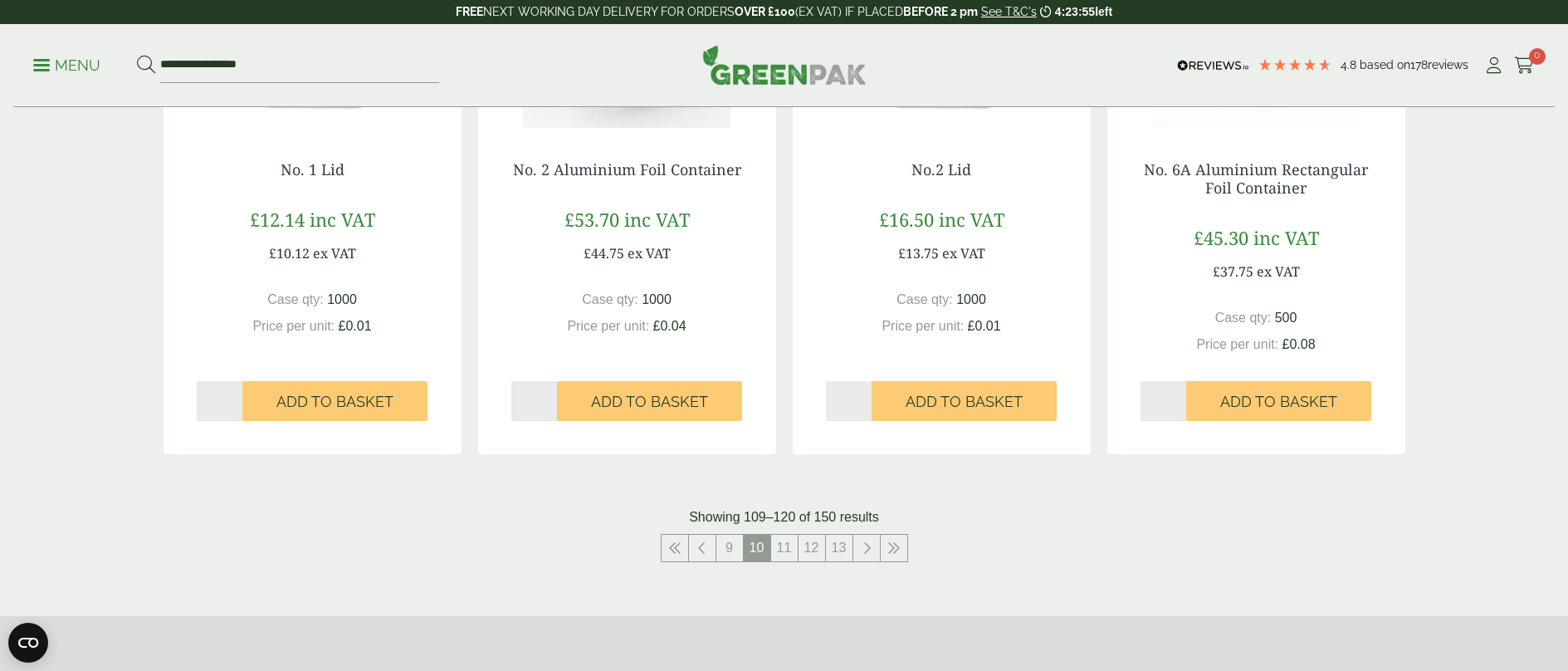
scroll to position [1910, 0]
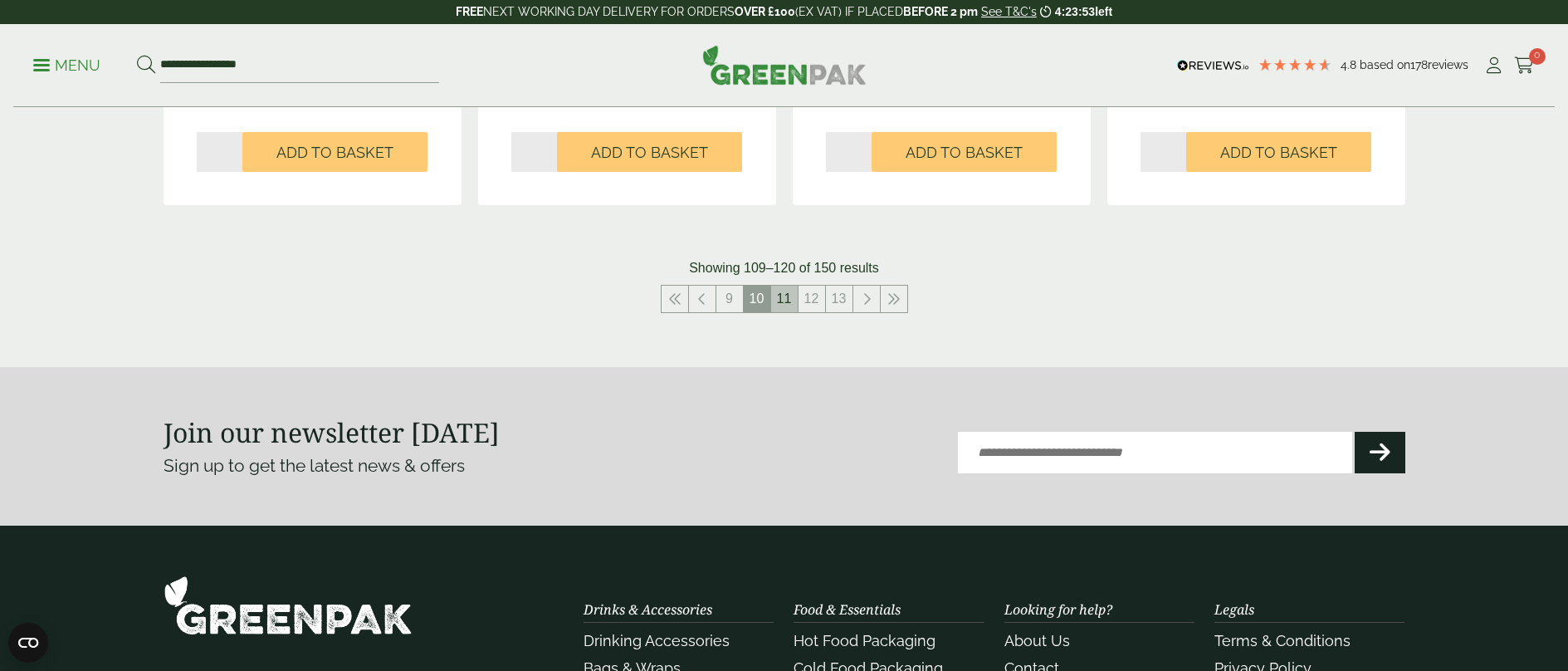
click at [780, 295] on link "11" at bounding box center [784, 299] width 26 height 26
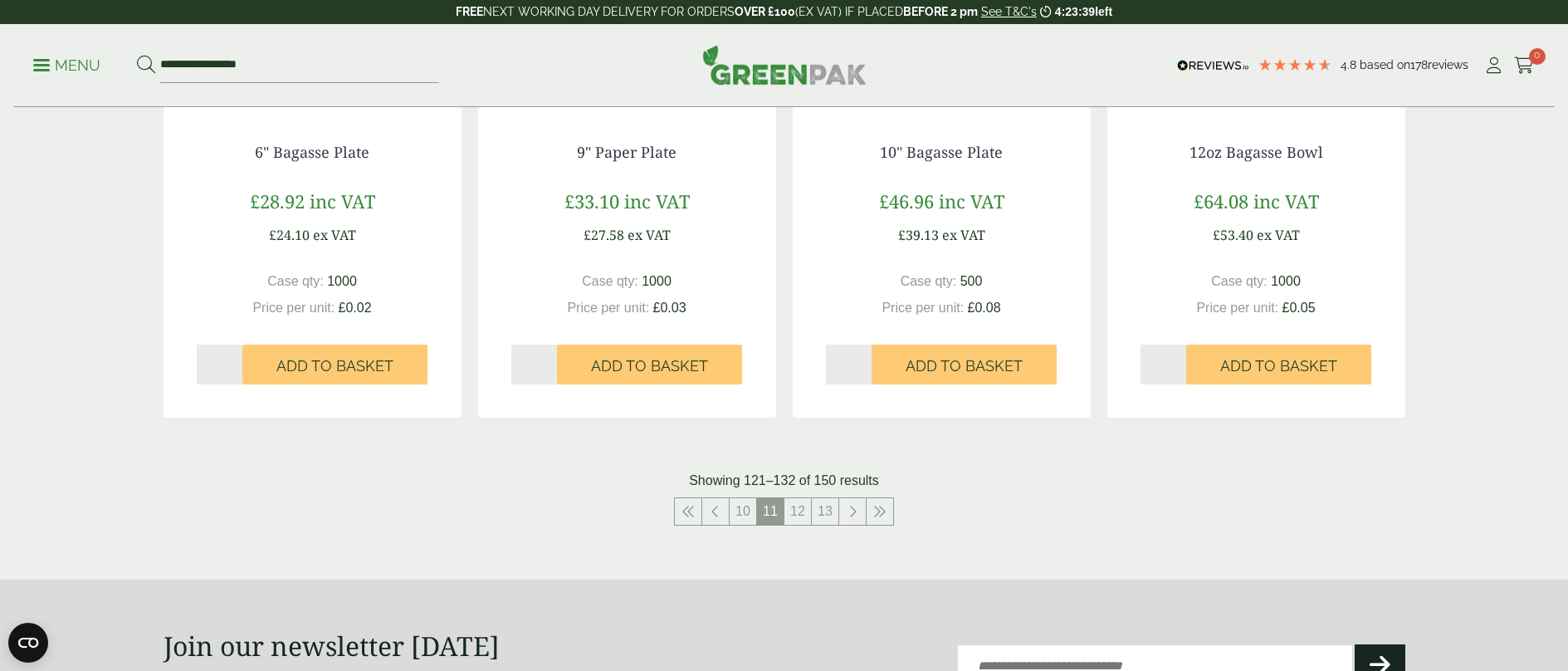
scroll to position [1910, 0]
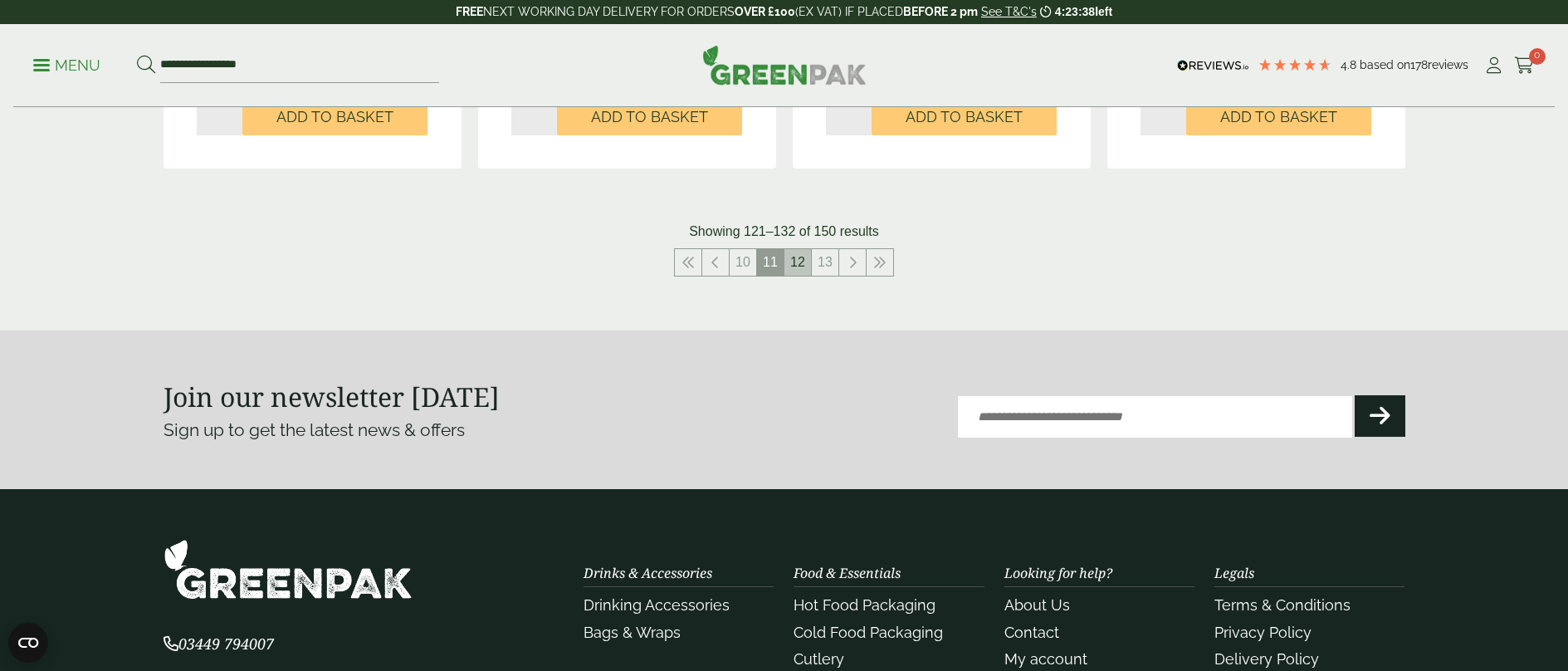
click at [801, 263] on link "12" at bounding box center [798, 262] width 26 height 26
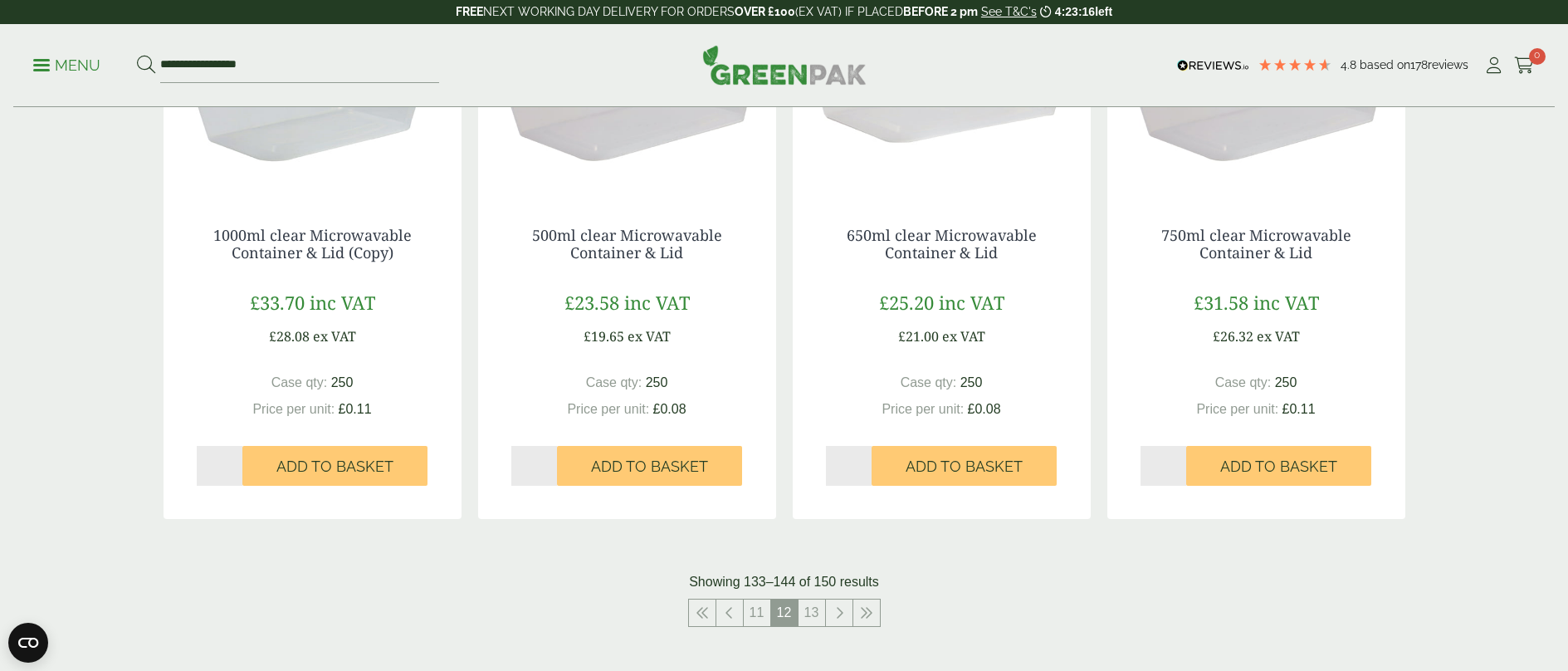
scroll to position [1826, 0]
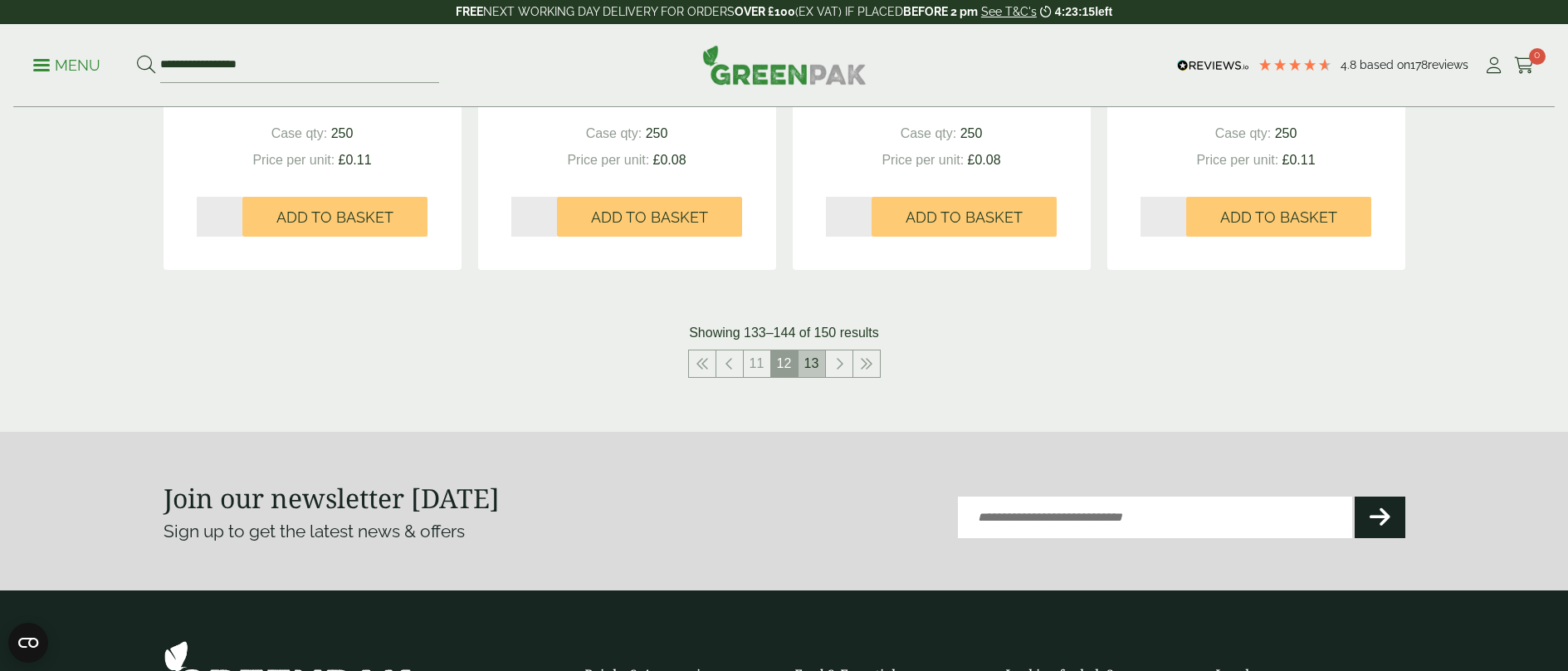
click at [810, 359] on link "13" at bounding box center [812, 364] width 26 height 26
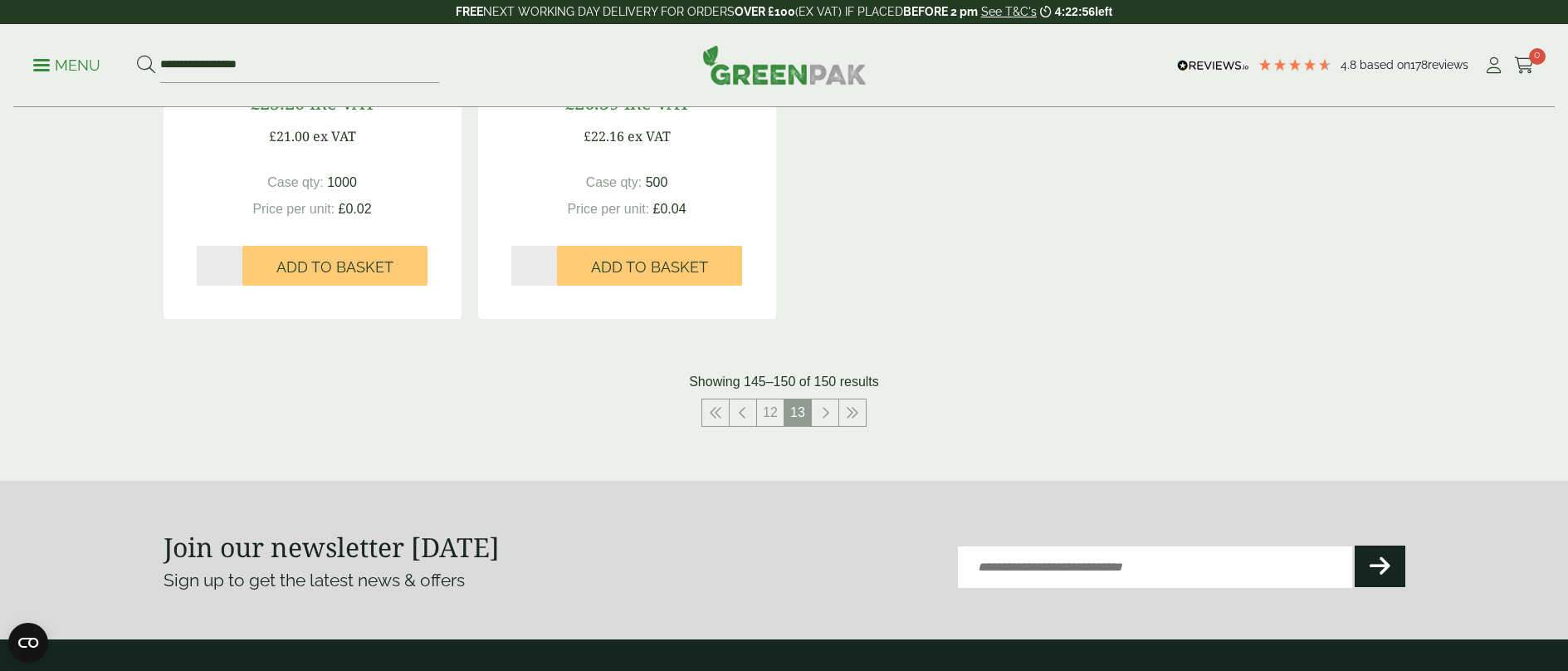
scroll to position [1411, 0]
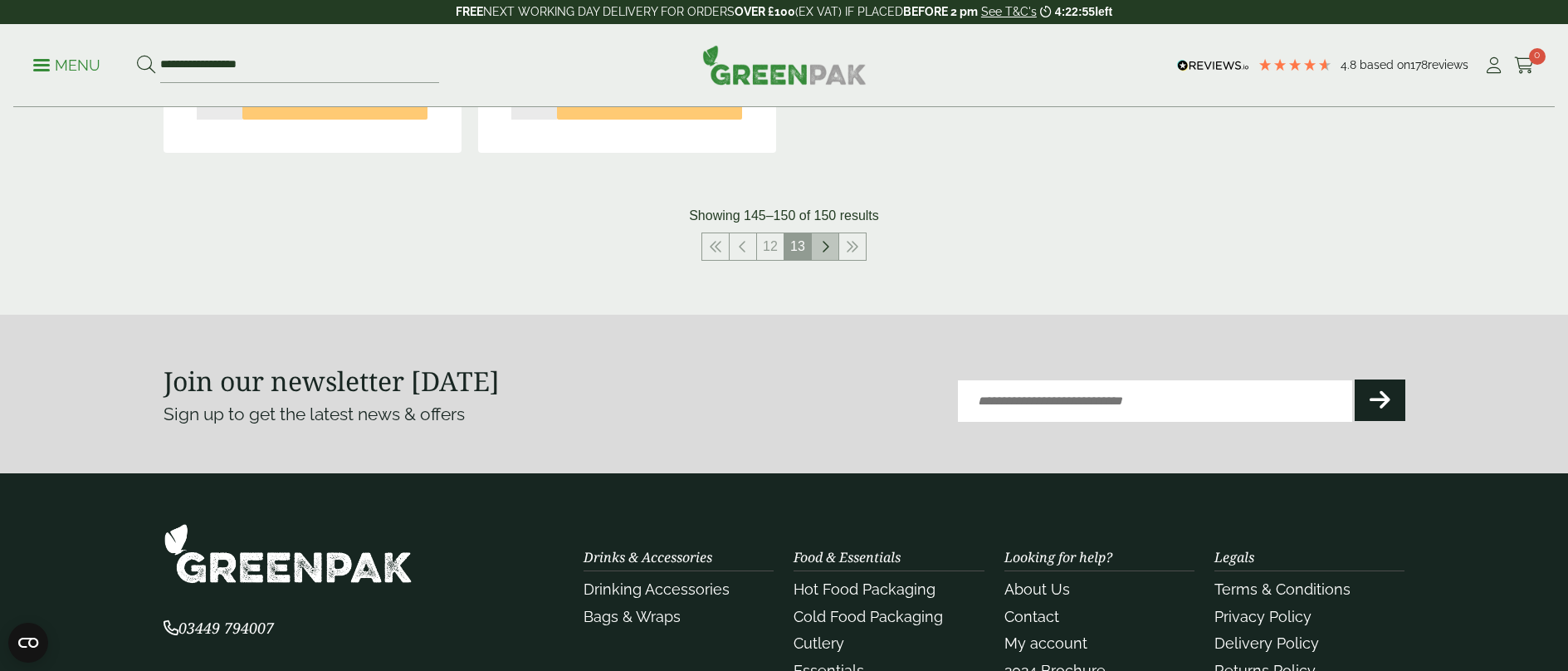
click at [823, 244] on icon at bounding box center [824, 246] width 8 height 13
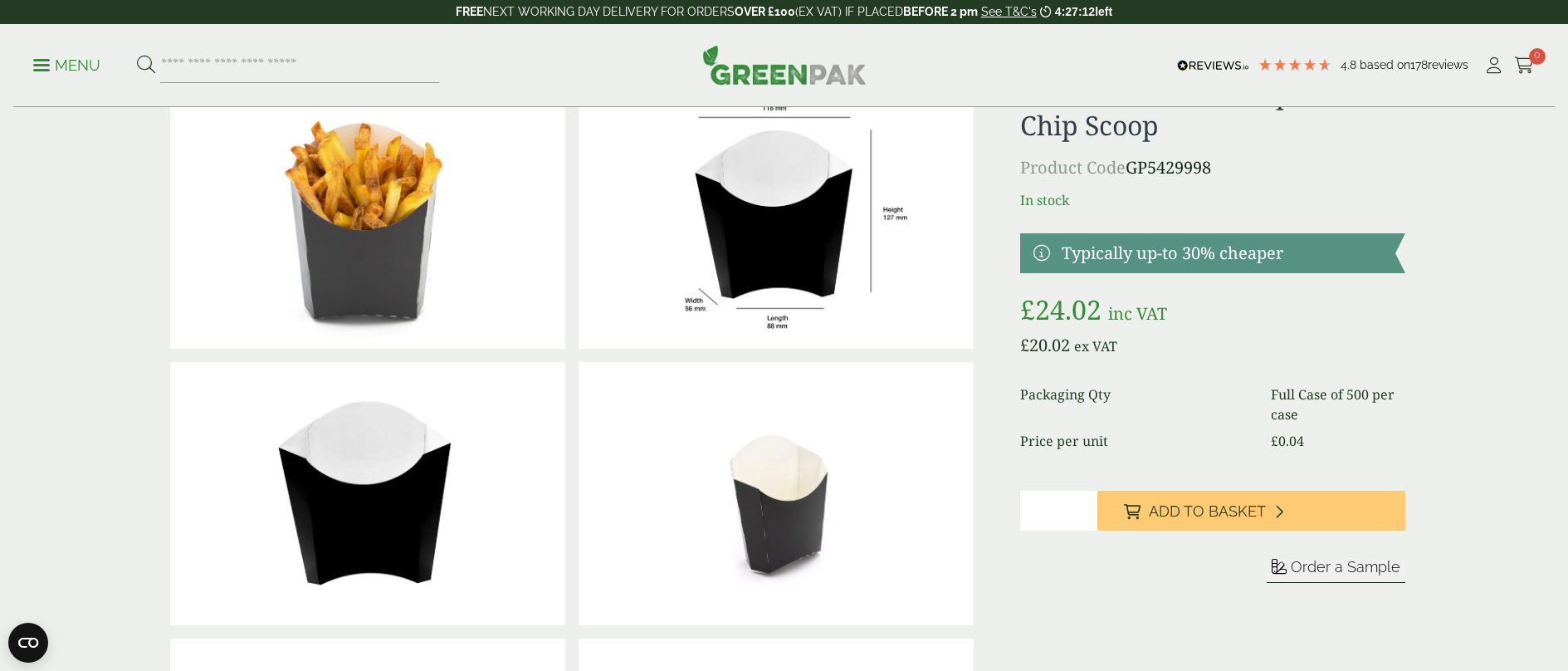
scroll to position [166, 0]
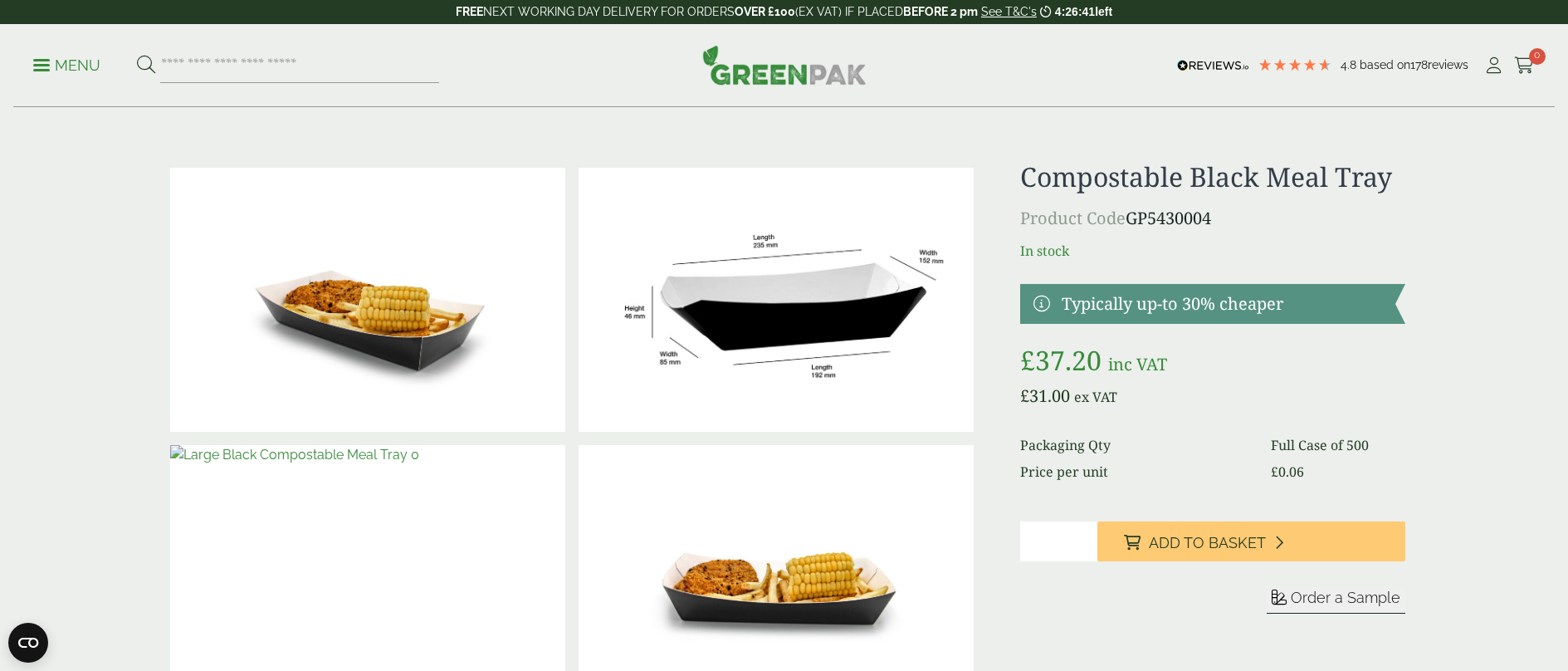
drag, startPoint x: 0, startPoint y: 0, endPoint x: 370, endPoint y: 319, distance: 488.5
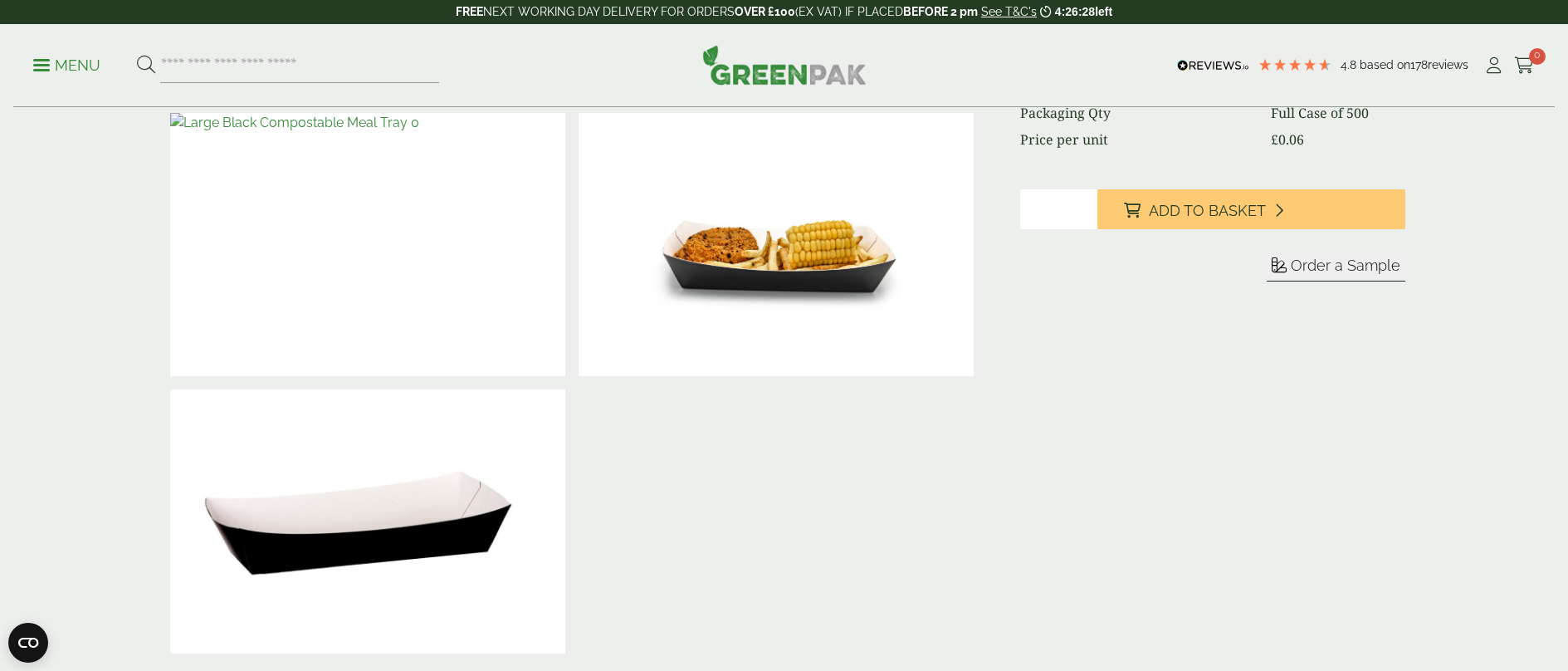
scroll to position [415, 0]
